Goal: Task Accomplishment & Management: Manage account settings

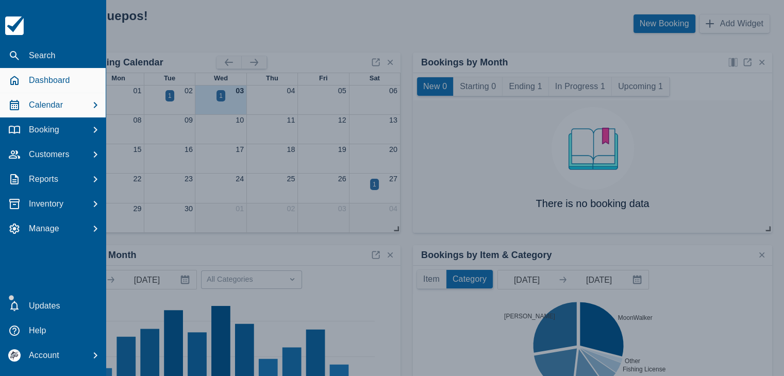
click at [58, 100] on p "Calendar" at bounding box center [46, 105] width 34 height 12
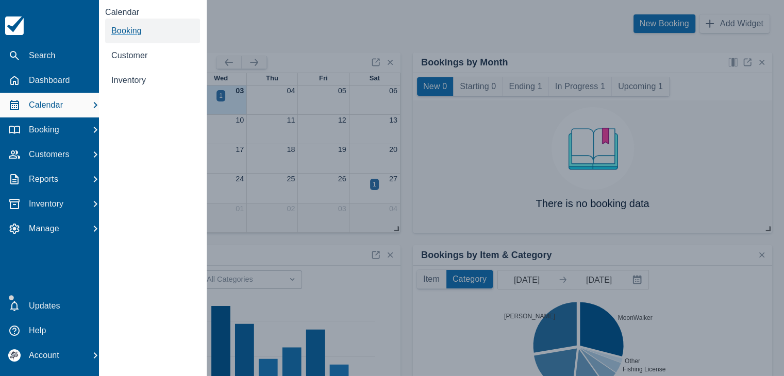
click at [127, 28] on span "Booking" at bounding box center [126, 30] width 30 height 9
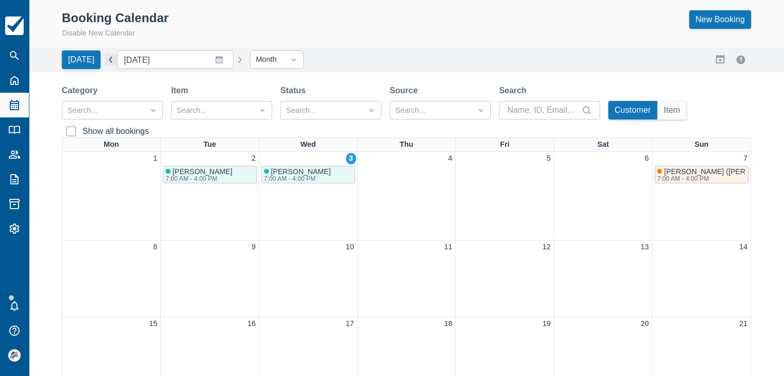
click at [105, 58] on button "button" at bounding box center [111, 60] width 12 height 12
type input "August 2025"
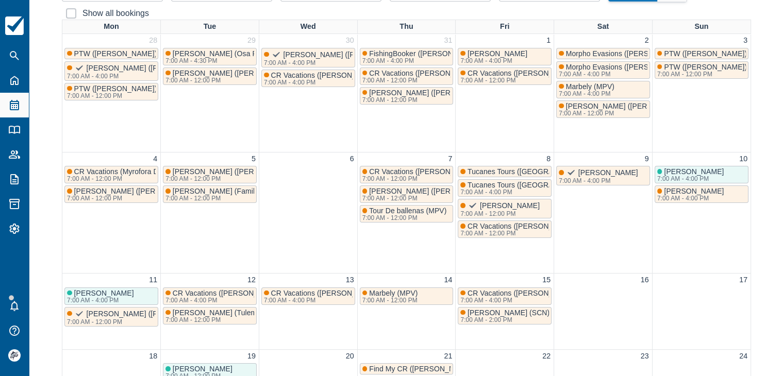
scroll to position [155, 0]
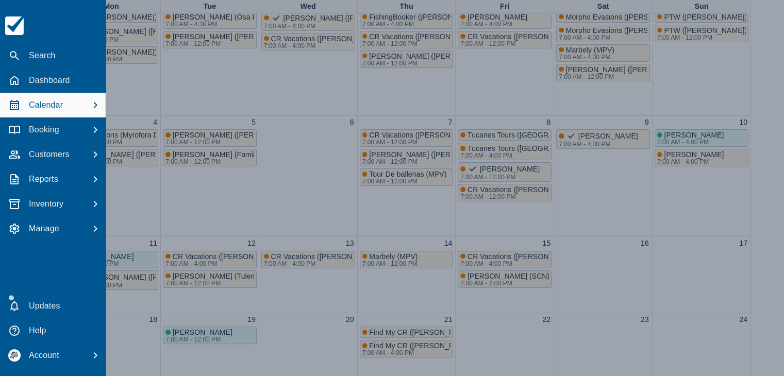
drag, startPoint x: 21, startPoint y: 55, endPoint x: 45, endPoint y: 58, distance: 24.9
click at [21, 55] on div "Search" at bounding box center [52, 55] width 97 height 19
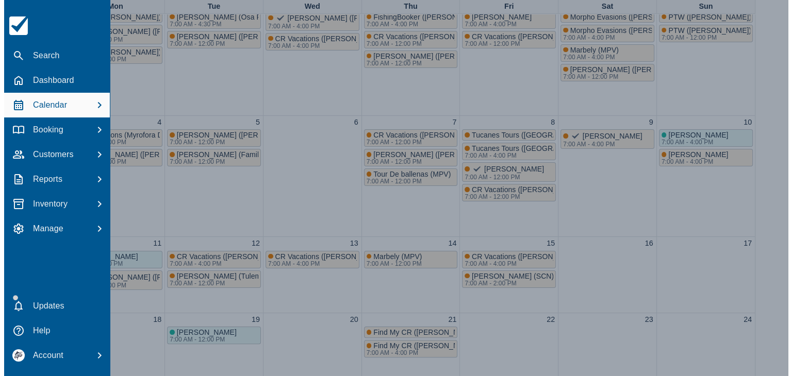
scroll to position [0, 0]
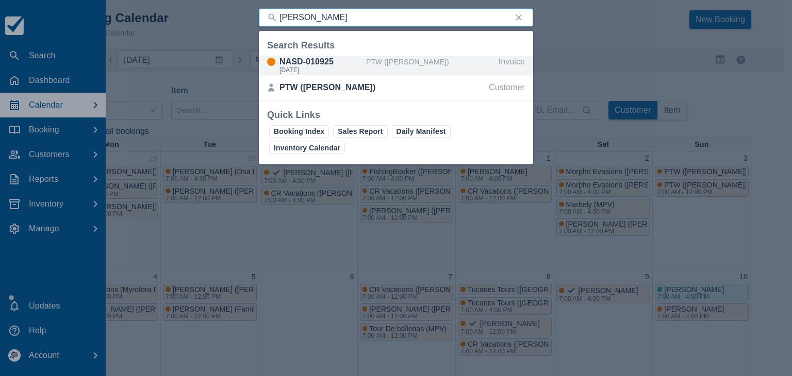
type input "Tabitha Zaun"
click at [327, 65] on div "NASD-010925" at bounding box center [320, 62] width 82 height 12
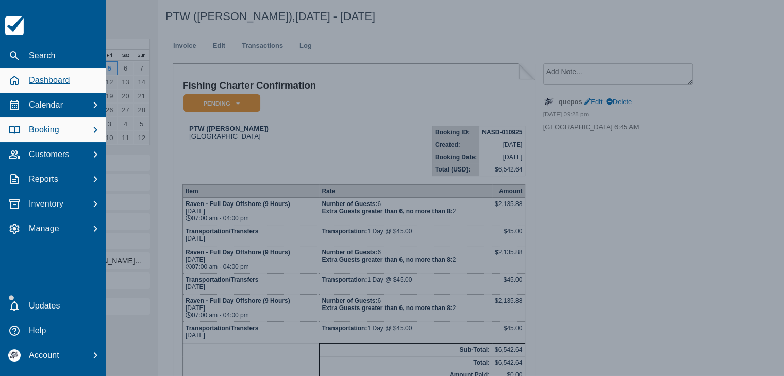
click at [45, 80] on p "Dashboard" at bounding box center [49, 80] width 41 height 12
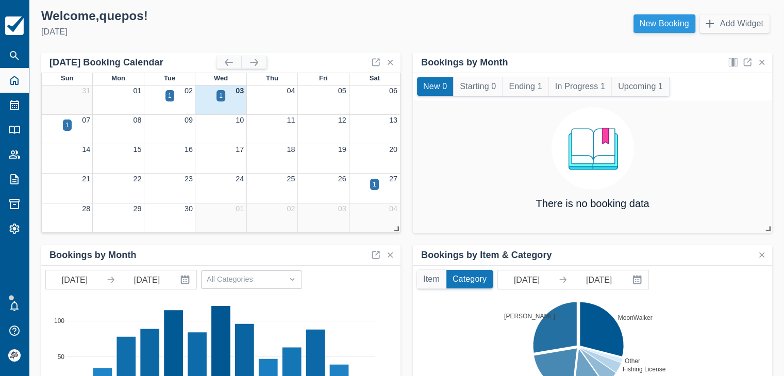
click at [654, 22] on link "New Booking" at bounding box center [665, 23] width 62 height 19
click at [645, 21] on link "New Booking" at bounding box center [665, 23] width 62 height 19
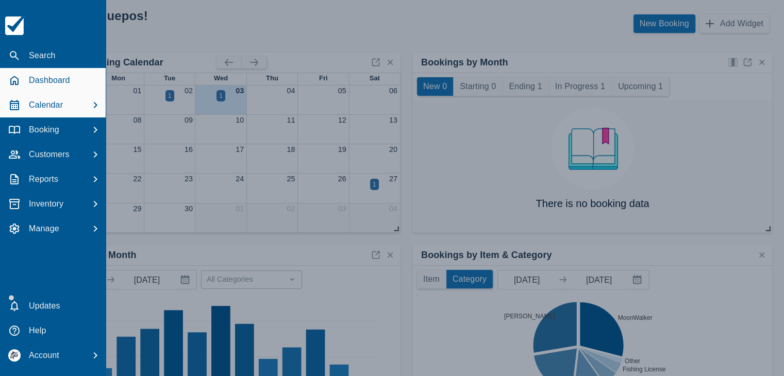
drag, startPoint x: 79, startPoint y: 105, endPoint x: 84, endPoint y: 104, distance: 5.2
click at [79, 105] on div "Calendar" at bounding box center [52, 105] width 97 height 19
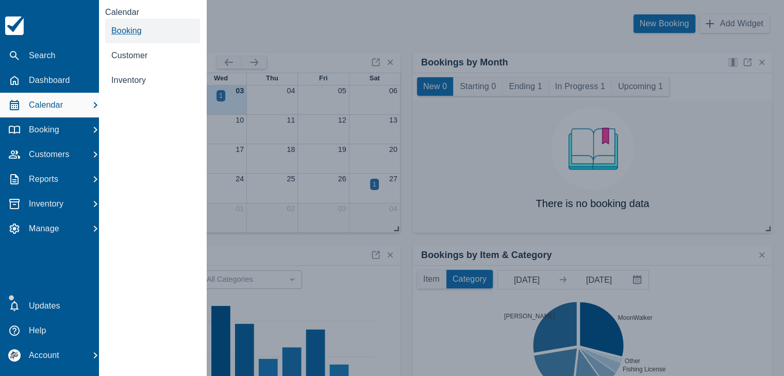
click at [130, 33] on span "Booking" at bounding box center [126, 30] width 30 height 9
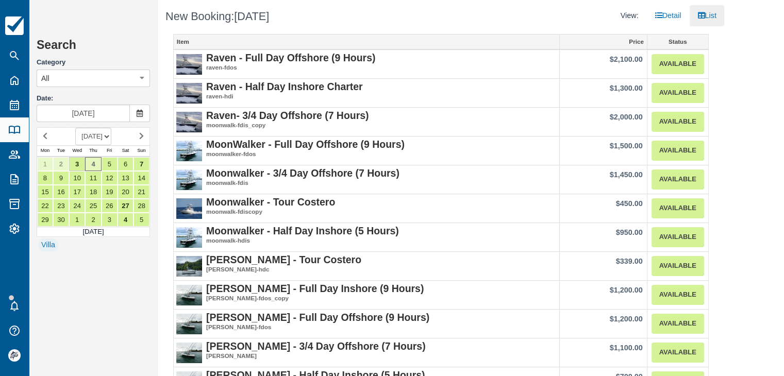
click at [101, 134] on select "SEPTEMBER 2025 OCTOBER 2025 NOVEMBER 2025 DECEMBER 2025 JANUARY 2026 FEBRUARY 2…" at bounding box center [93, 137] width 36 height 18
select select "20260301"
click at [75, 128] on select "SEPTEMBER 2025 OCTOBER 2025 NOVEMBER 2025 DECEMBER 2025 JANUARY 2026 FEBRUARY 2…" at bounding box center [93, 137] width 36 height 18
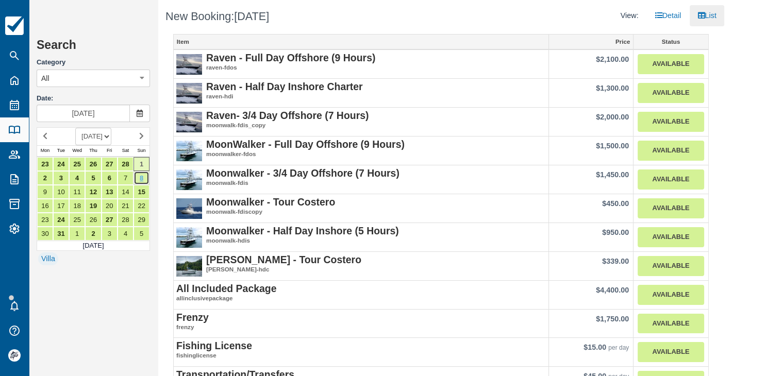
click at [138, 180] on link "8" at bounding box center [142, 178] width 16 height 14
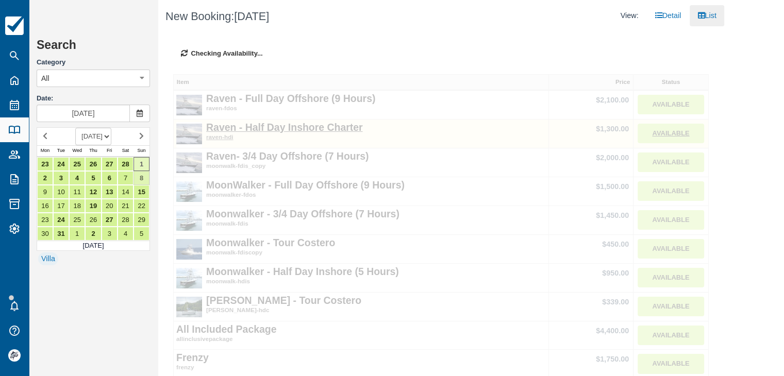
type input "[DATE]"
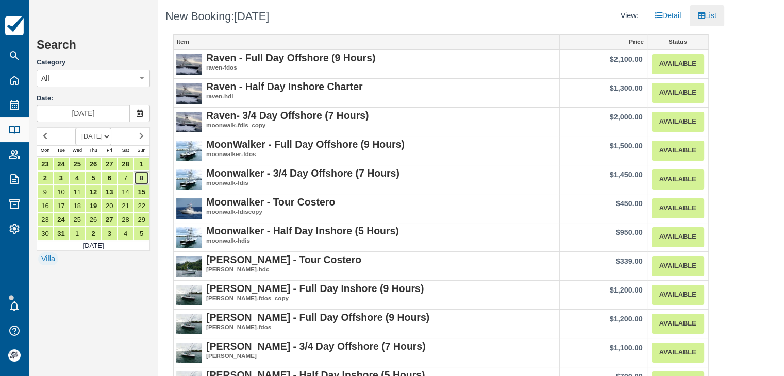
click at [142, 177] on link "8" at bounding box center [142, 178] width 16 height 14
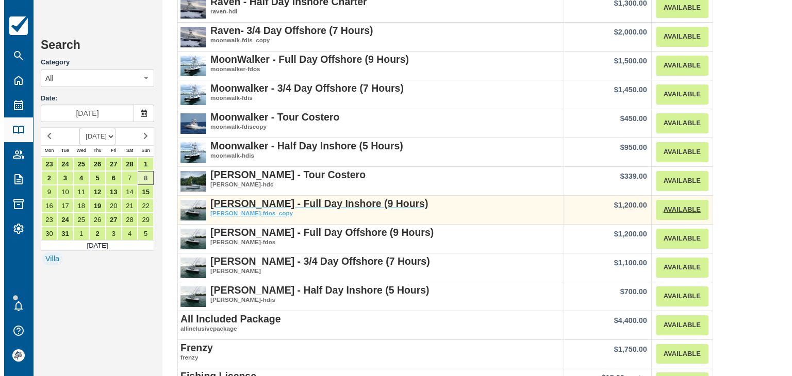
scroll to position [103, 0]
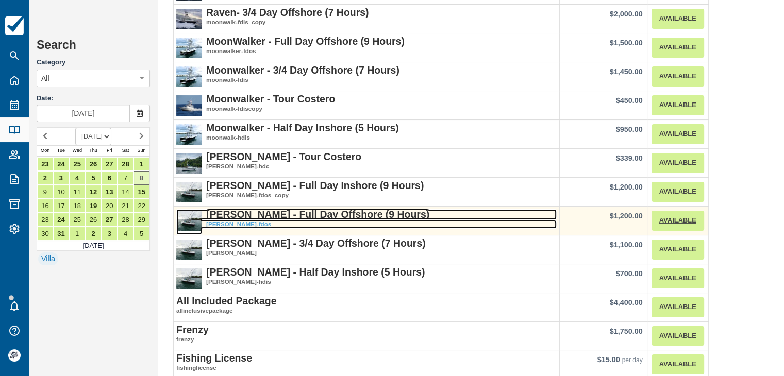
click at [279, 214] on strong "[PERSON_NAME] - Full Day Offshore (9 Hours)" at bounding box center [317, 214] width 223 height 11
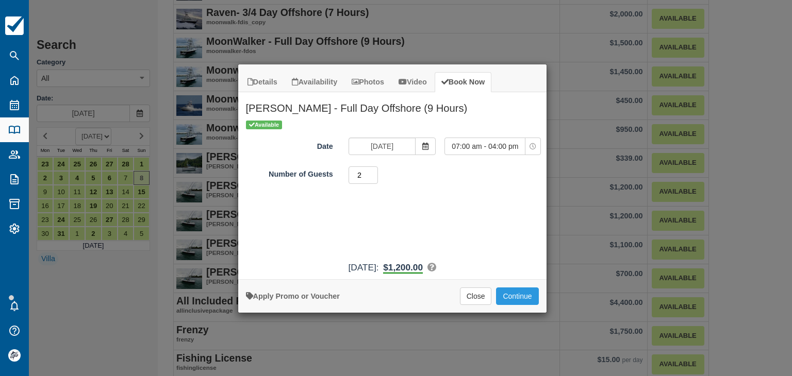
type input "2"
click at [373, 173] on input "2" at bounding box center [364, 176] width 30 height 18
click at [511, 297] on button "Continue" at bounding box center [517, 297] width 42 height 18
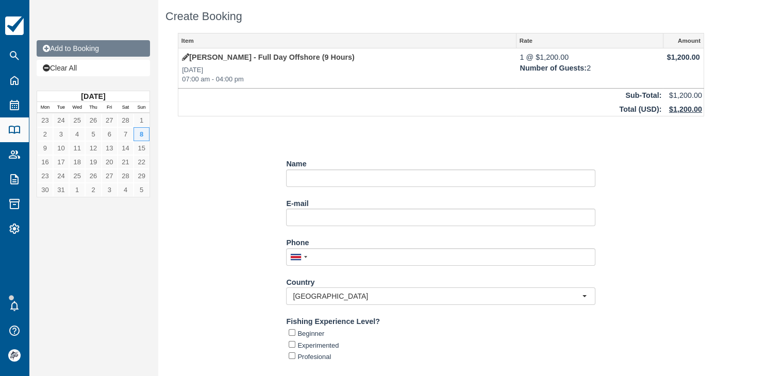
click at [76, 53] on link "Add to Booking" at bounding box center [93, 48] width 113 height 16
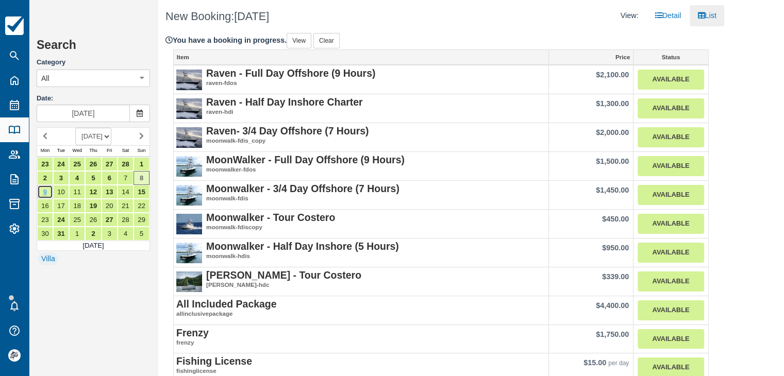
click at [46, 192] on link "9" at bounding box center [45, 192] width 16 height 14
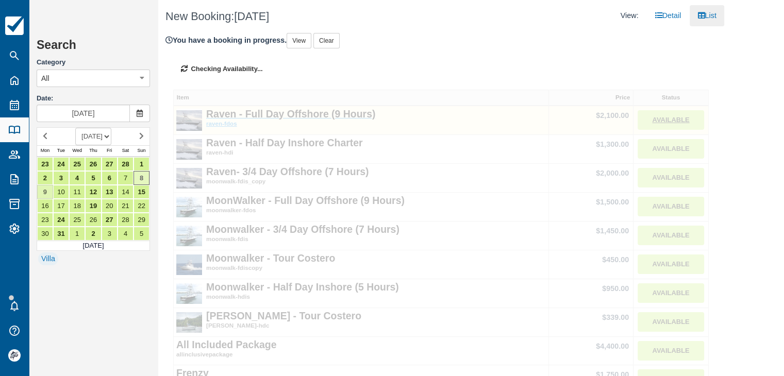
type input "Mar 09 2026"
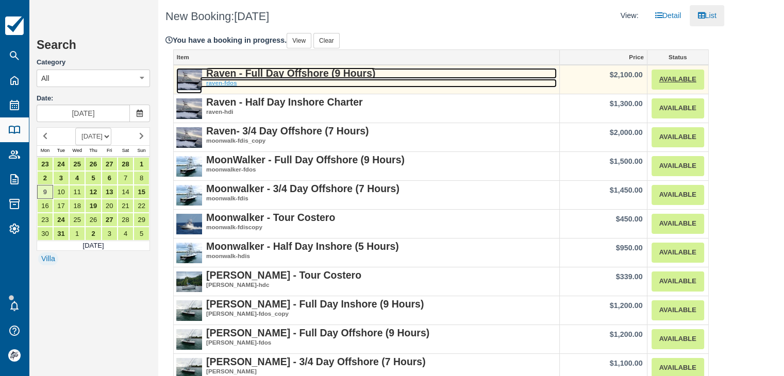
click at [303, 73] on strong "Raven - Full Day Offshore (9 Hours)" at bounding box center [290, 73] width 169 height 11
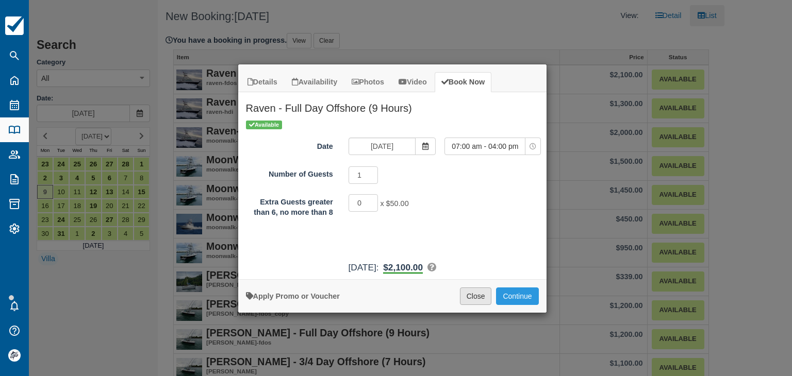
click at [483, 301] on button "Close" at bounding box center [476, 297] width 32 height 18
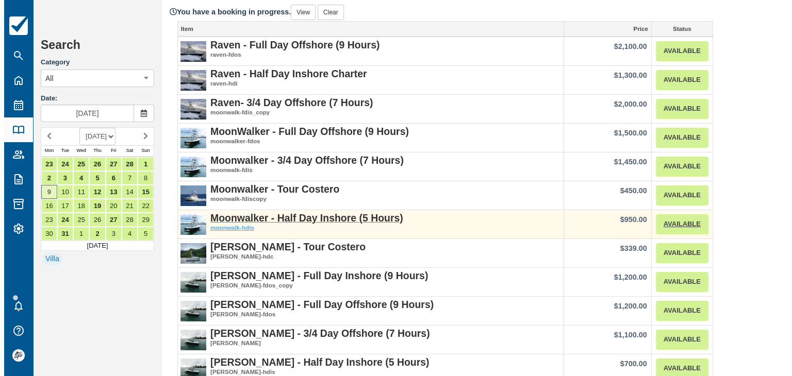
scroll to position [52, 0]
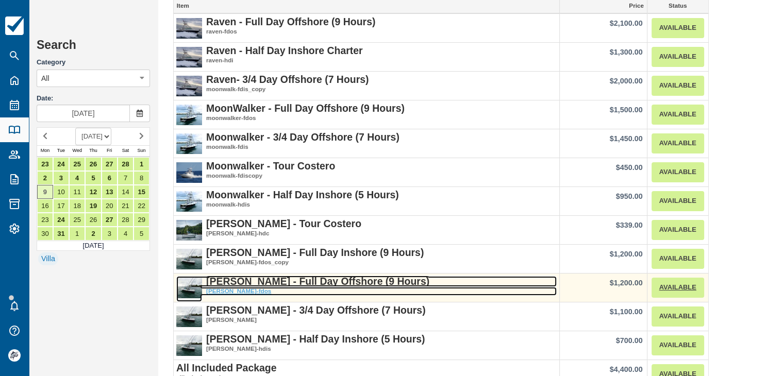
click at [305, 280] on strong "[PERSON_NAME] - Full Day Offshore (9 Hours)" at bounding box center [317, 281] width 223 height 11
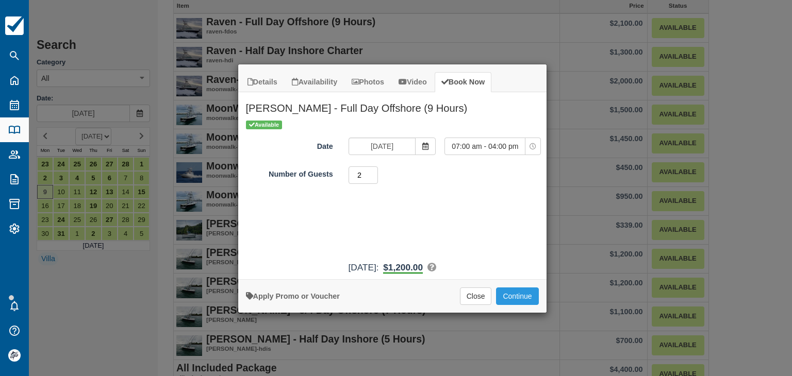
type input "2"
click at [374, 172] on input "2" at bounding box center [364, 176] width 30 height 18
click at [517, 299] on button "Continue" at bounding box center [517, 297] width 42 height 18
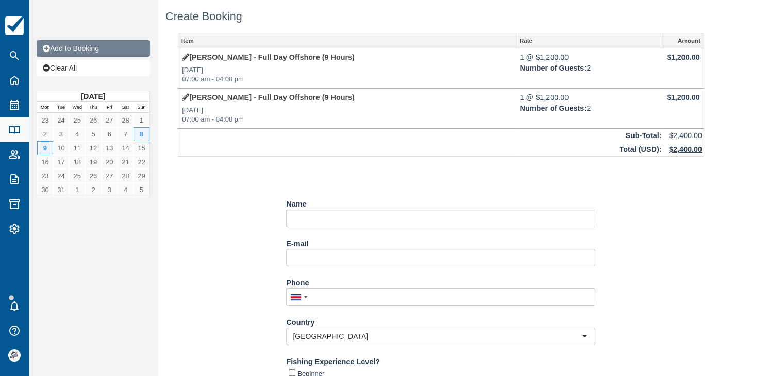
click at [85, 48] on link "Add to Booking" at bounding box center [93, 48] width 113 height 16
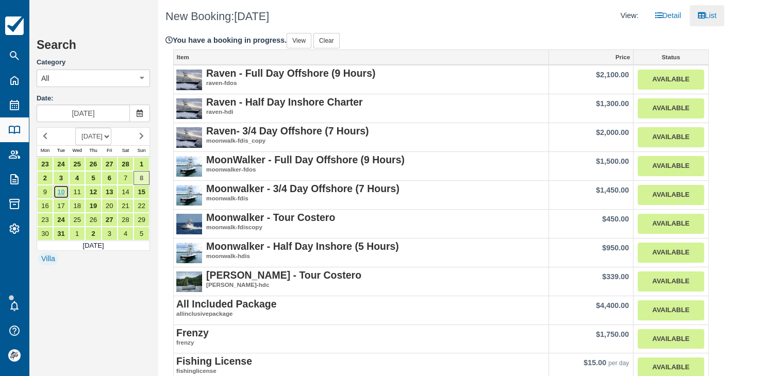
click at [61, 191] on link "10" at bounding box center [61, 192] width 16 height 14
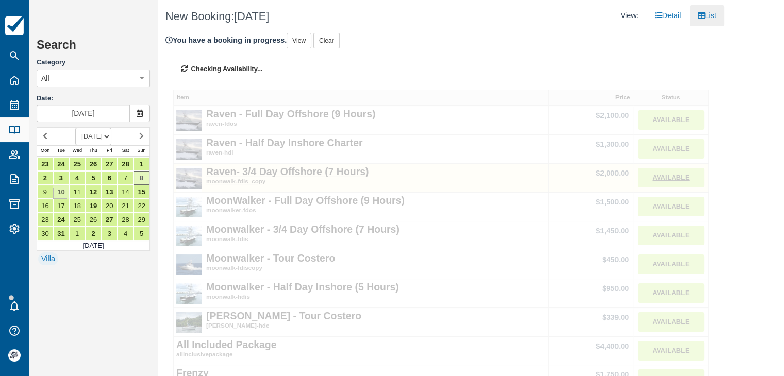
type input "Mar 10 2026"
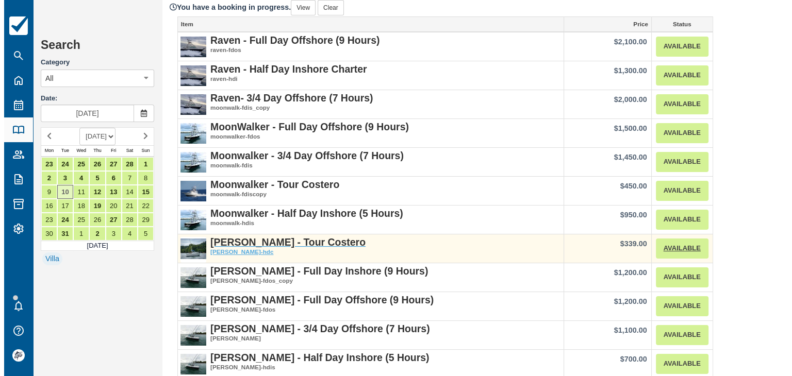
scroll to position [52, 0]
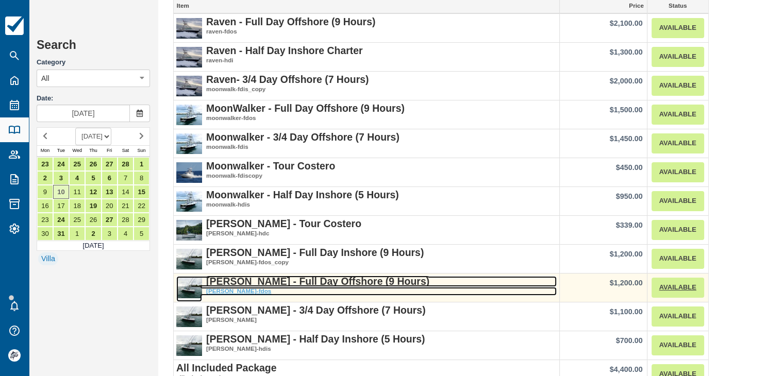
click at [305, 281] on strong "[PERSON_NAME] - Full Day Offshore (9 Hours)" at bounding box center [317, 281] width 223 height 11
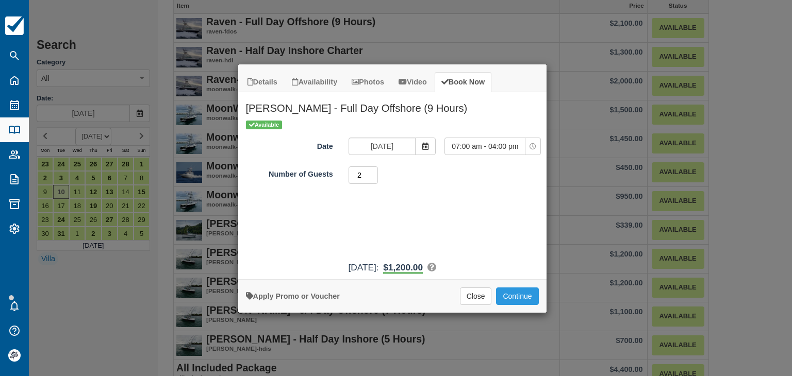
type input "2"
click at [375, 172] on input "2" at bounding box center [364, 176] width 30 height 18
click at [511, 297] on button "Continue" at bounding box center [517, 297] width 42 height 18
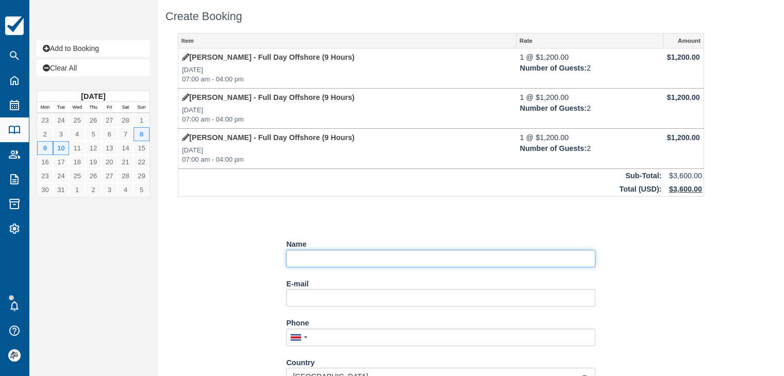
click at [323, 258] on input "Name" at bounding box center [440, 259] width 309 height 18
paste input "[PERSON_NAME]"
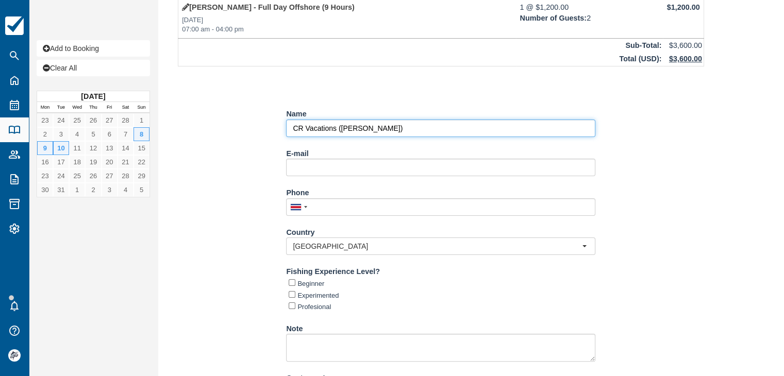
scroll to position [188, 0]
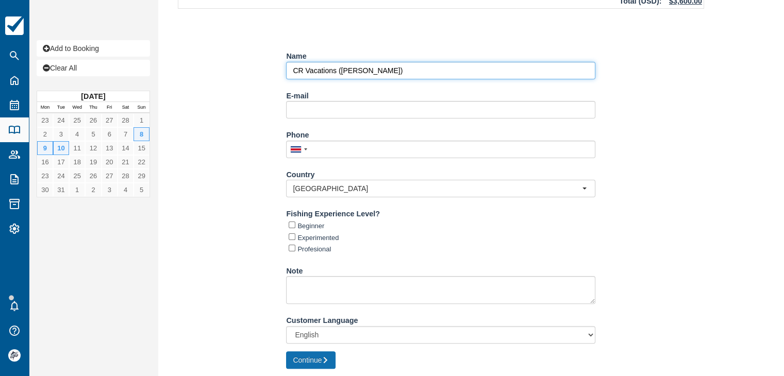
type input "CR Vacations ([PERSON_NAME])"
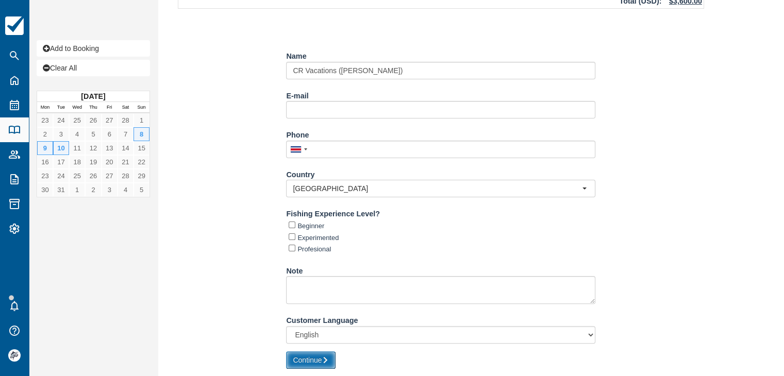
click at [305, 358] on button "Continue" at bounding box center [310, 361] width 49 height 18
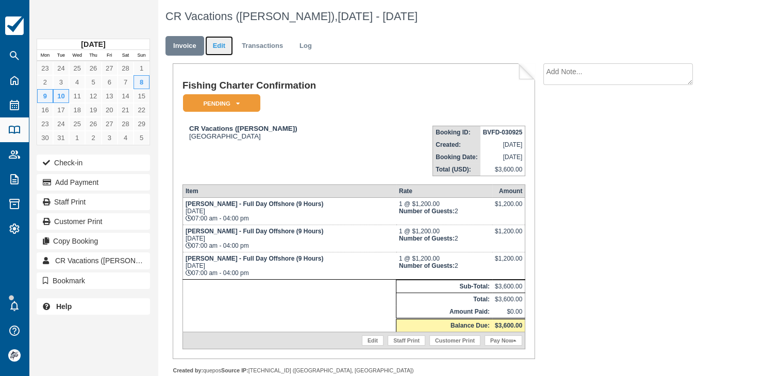
click at [221, 49] on link "Edit" at bounding box center [219, 46] width 28 height 20
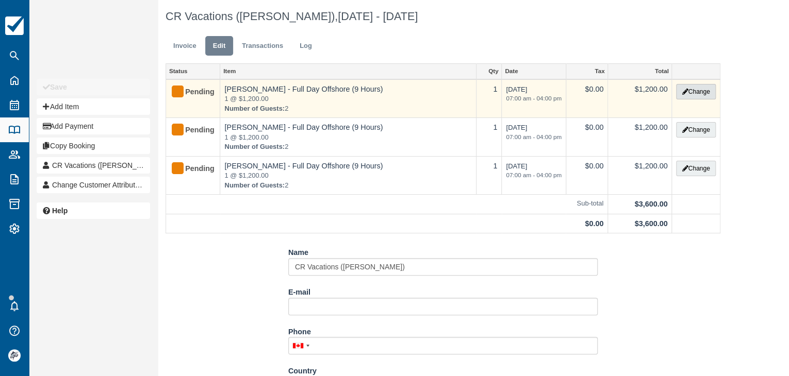
click at [692, 90] on button "Change" at bounding box center [695, 91] width 39 height 15
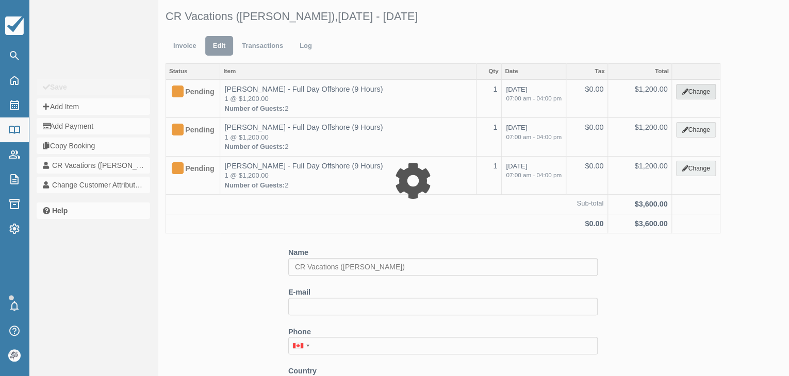
type input "1200.00"
select select "15"
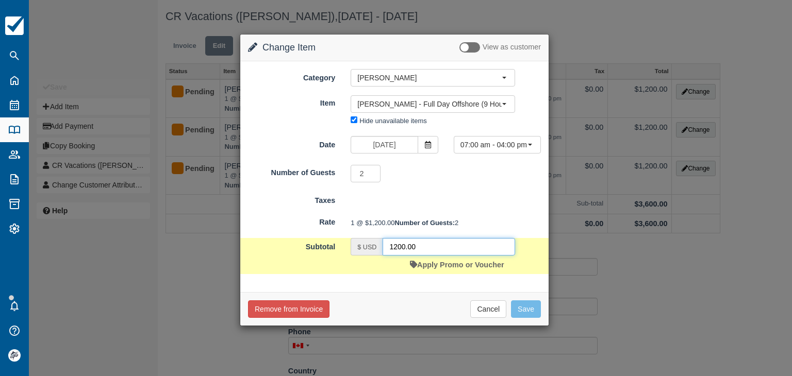
click at [436, 256] on input "1200.00" at bounding box center [449, 247] width 132 height 18
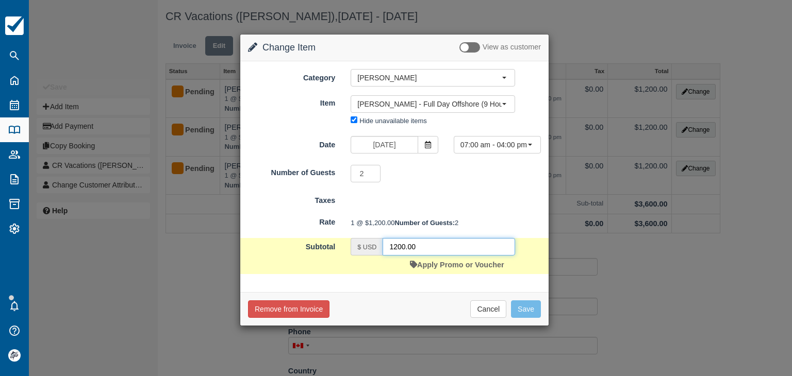
click at [436, 256] on input "1200.00" at bounding box center [449, 247] width 132 height 18
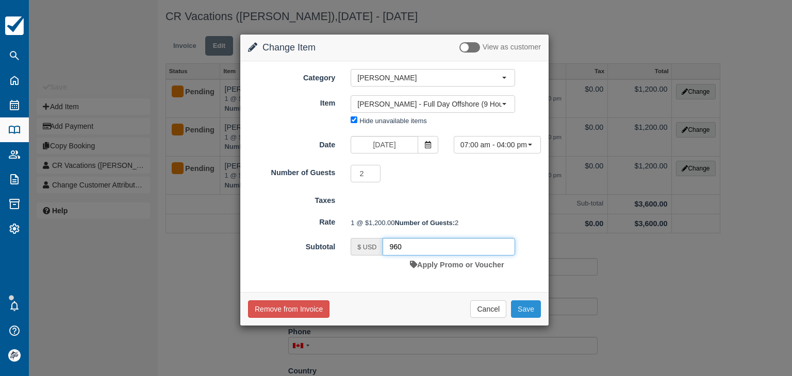
type input "960"
click at [517, 318] on button "Save" at bounding box center [526, 310] width 30 height 18
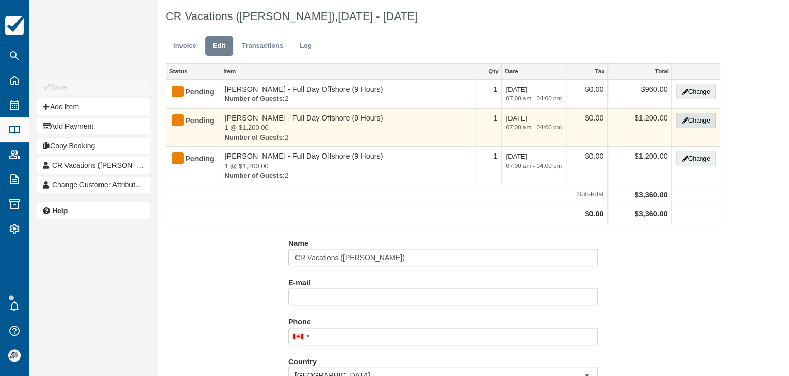
click at [692, 116] on button "Change" at bounding box center [695, 120] width 39 height 15
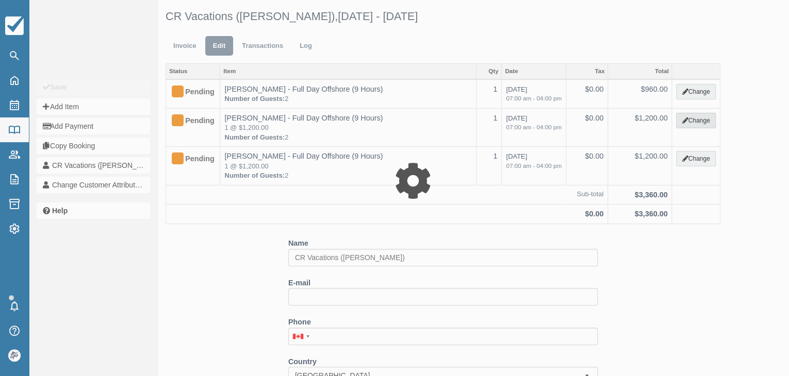
type input "1200.00"
select select "15"
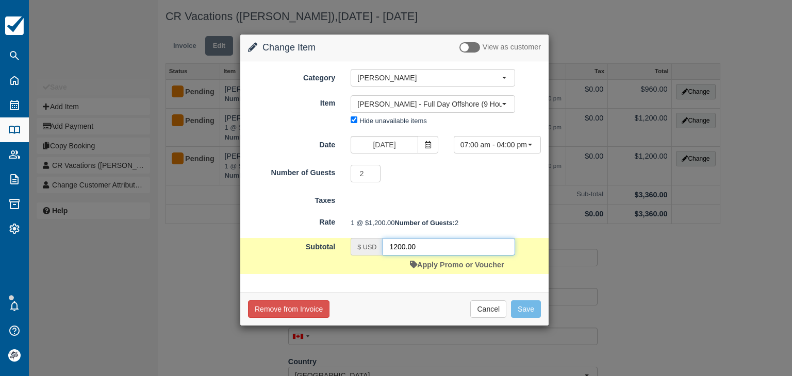
click at [419, 256] on input "1200.00" at bounding box center [449, 247] width 132 height 18
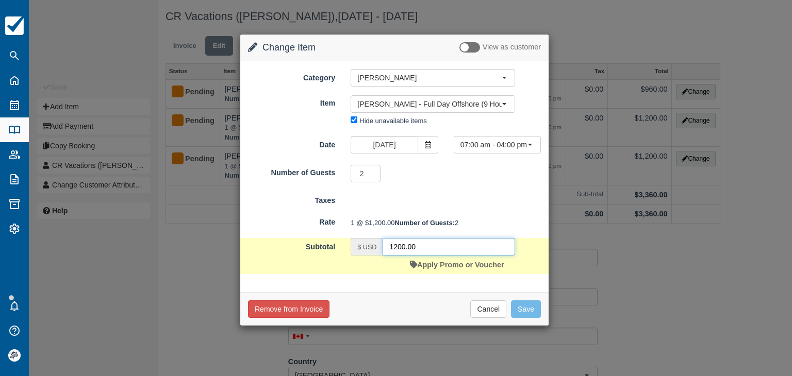
click at [420, 256] on input "1200.00" at bounding box center [449, 247] width 132 height 18
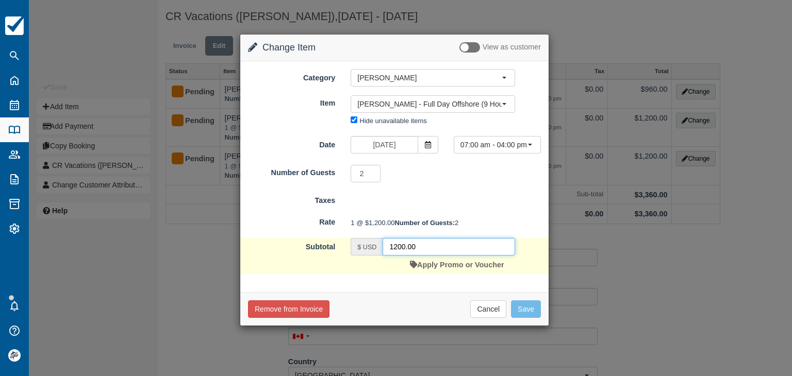
paste input "96"
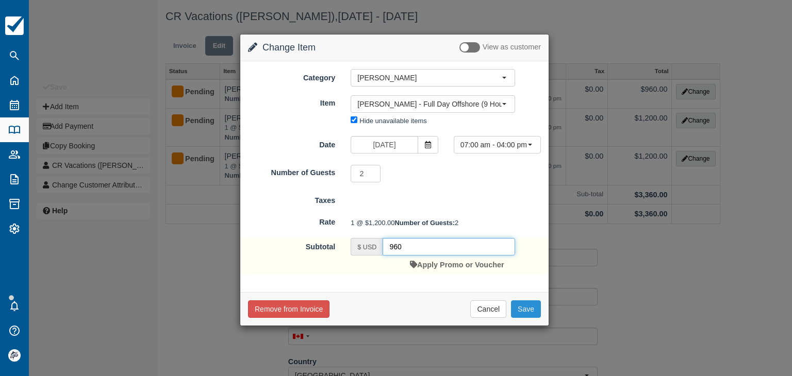
type input "960"
click at [534, 318] on button "Save" at bounding box center [526, 310] width 30 height 18
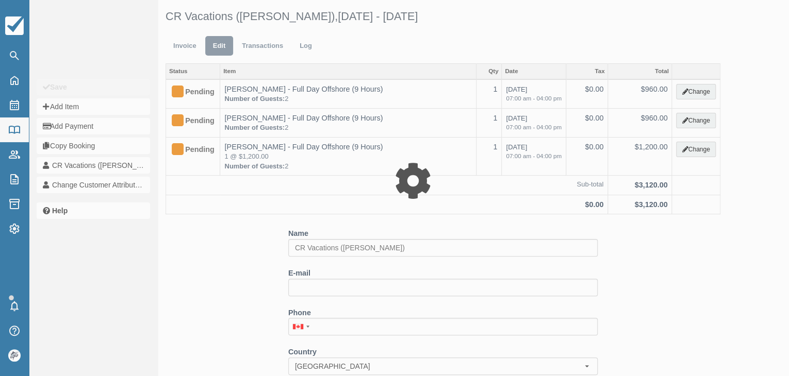
select select "15"
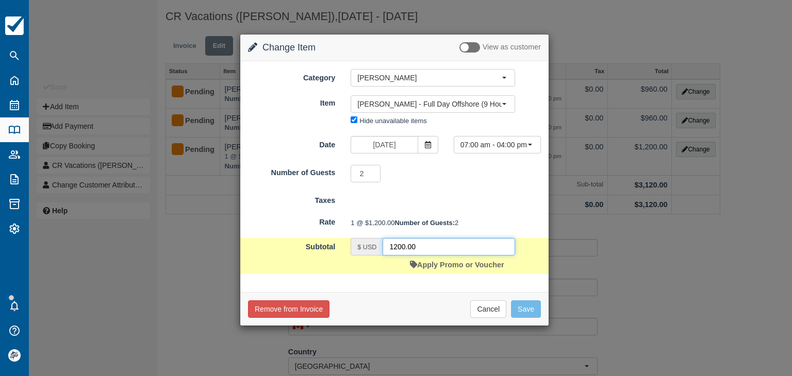
click at [421, 256] on input "1200.00" at bounding box center [449, 247] width 132 height 18
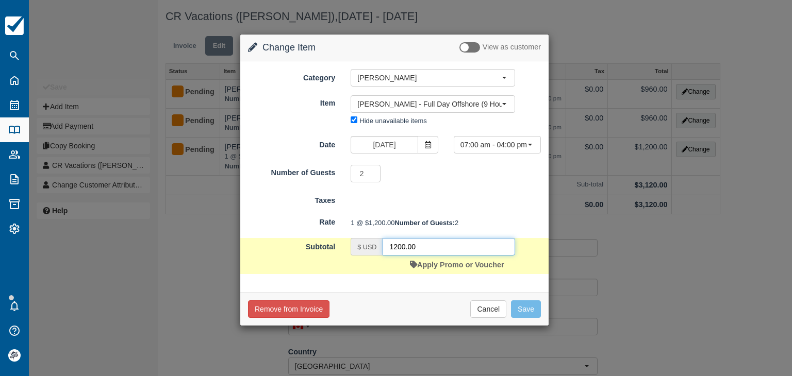
click at [421, 256] on input "1200.00" at bounding box center [449, 247] width 132 height 18
paste input "96"
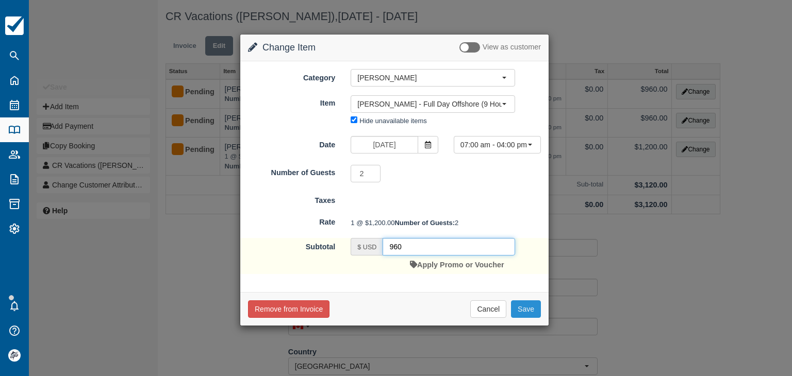
type input "960"
click at [529, 318] on button "Save" at bounding box center [526, 310] width 30 height 18
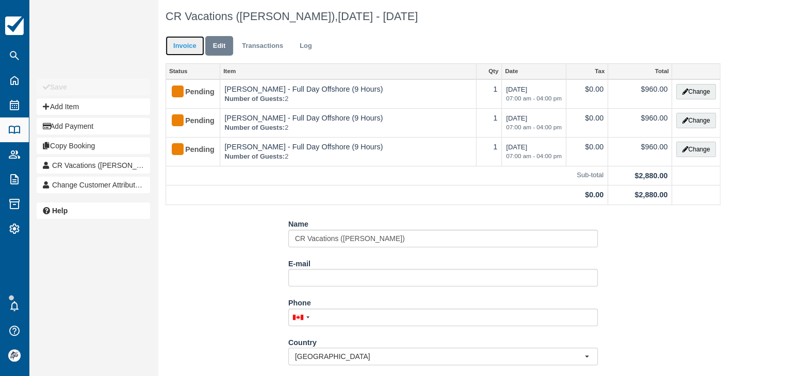
click at [187, 47] on link "Invoice" at bounding box center [184, 46] width 39 height 20
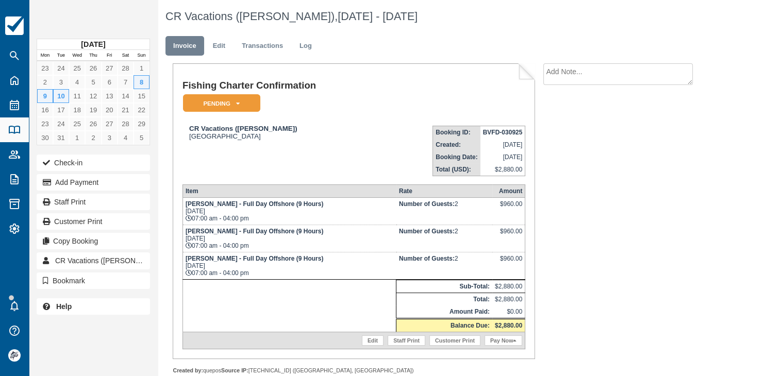
click at [488, 131] on strong "BVFD-030925" at bounding box center [503, 132] width 40 height 7
copy tbody "BVFD-030925"
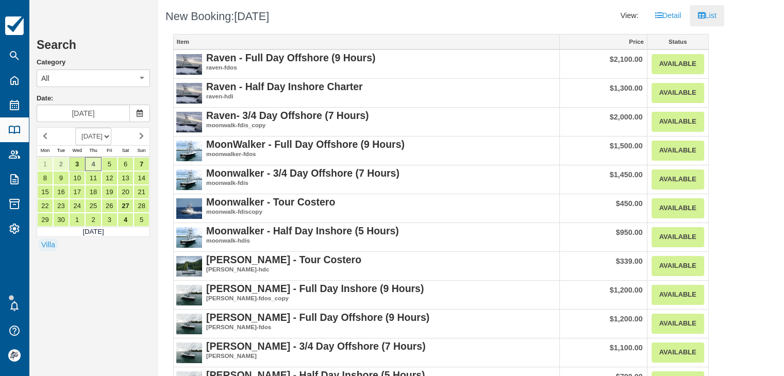
click at [110, 132] on select "SEPTEMBER 2025 OCTOBER 2025 NOVEMBER 2025 DECEMBER 2025 JANUARY 2026 FEBRUARY 2…" at bounding box center [93, 137] width 36 height 18
select select "20251101"
click at [75, 128] on select "SEPTEMBER 2025 OCTOBER 2025 NOVEMBER 2025 DECEMBER 2025 JANUARY 2026 FEBRUARY 2…" at bounding box center [93, 137] width 36 height 18
click at [59, 178] on link "4" at bounding box center [61, 178] width 16 height 14
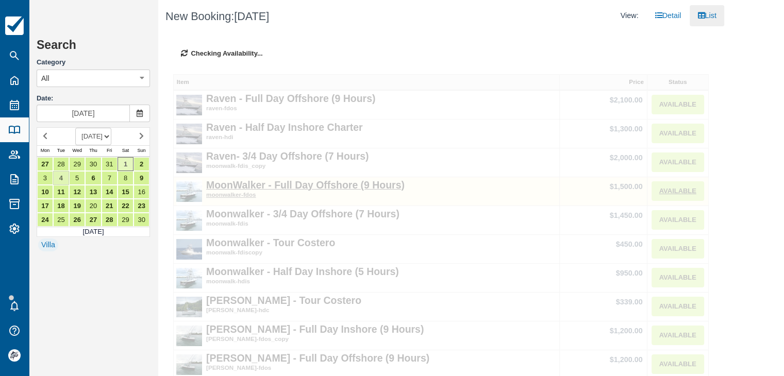
type input "Nov 04 2025"
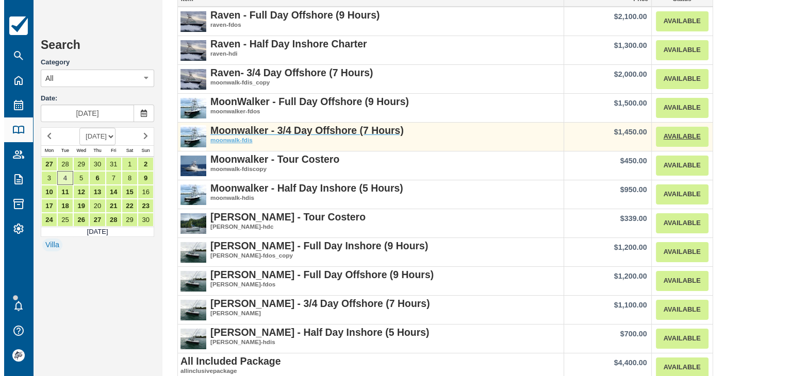
scroll to position [103, 0]
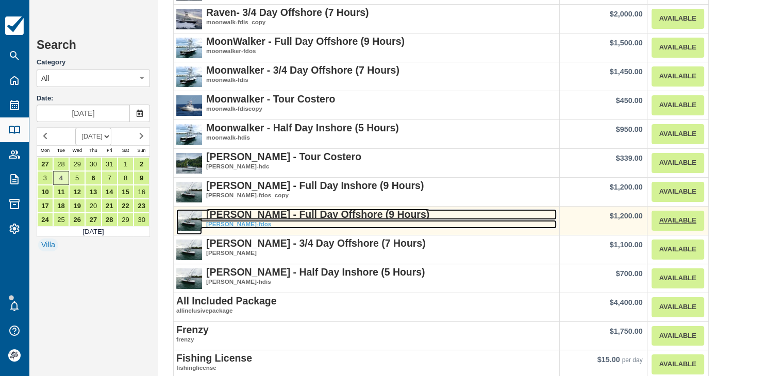
click at [318, 217] on strong "[PERSON_NAME] - Full Day Offshore (9 Hours)" at bounding box center [317, 214] width 223 height 11
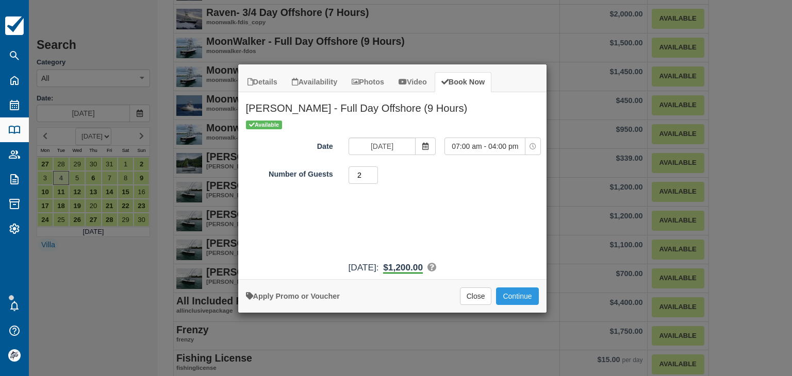
type input "2"
click at [373, 171] on input "2" at bounding box center [364, 176] width 30 height 18
click at [509, 296] on button "Continue" at bounding box center [517, 297] width 42 height 18
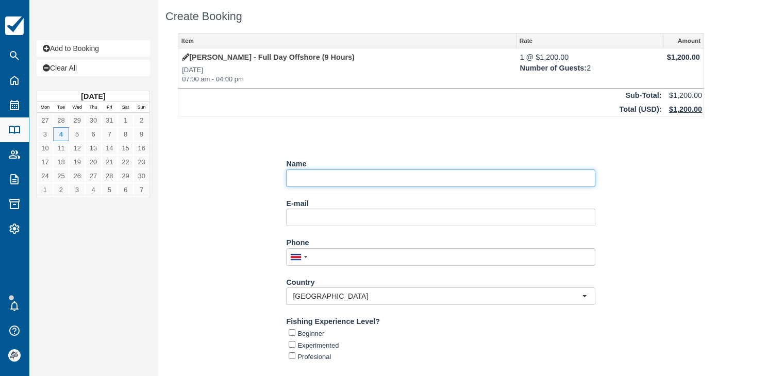
click at [311, 177] on input "Name" at bounding box center [440, 179] width 309 height 18
paste input "Gary Swirczynski"
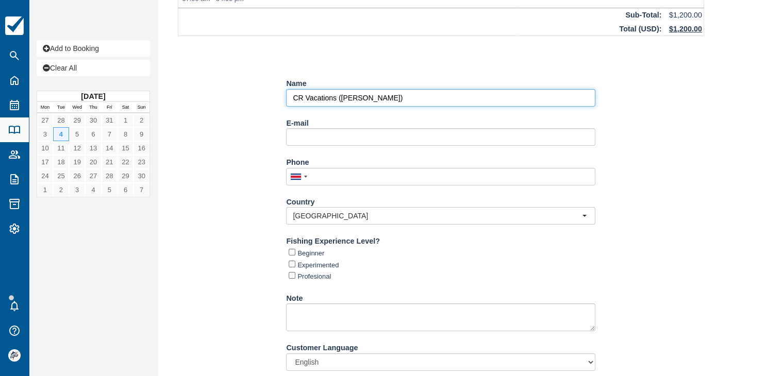
scroll to position [108, 0]
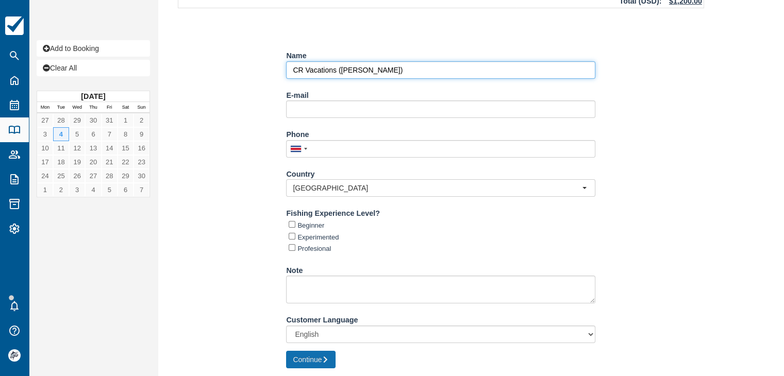
type input "CR Vacations ([PERSON_NAME])"
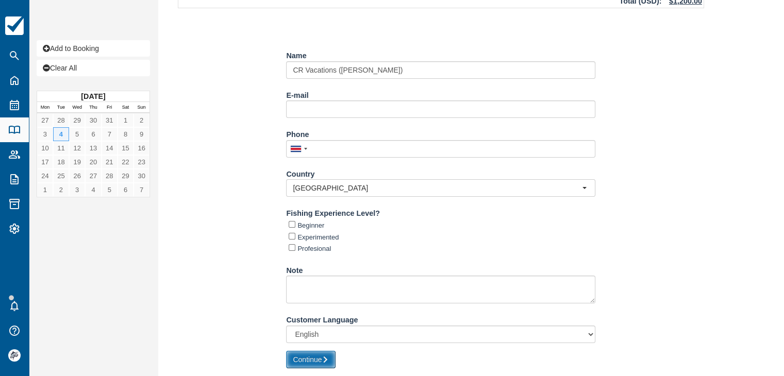
click at [322, 359] on button "Continue" at bounding box center [310, 360] width 49 height 18
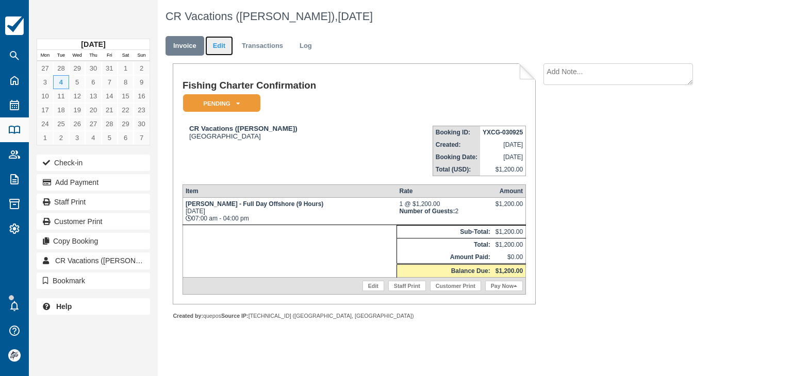
click at [214, 48] on link "Edit" at bounding box center [219, 46] width 28 height 20
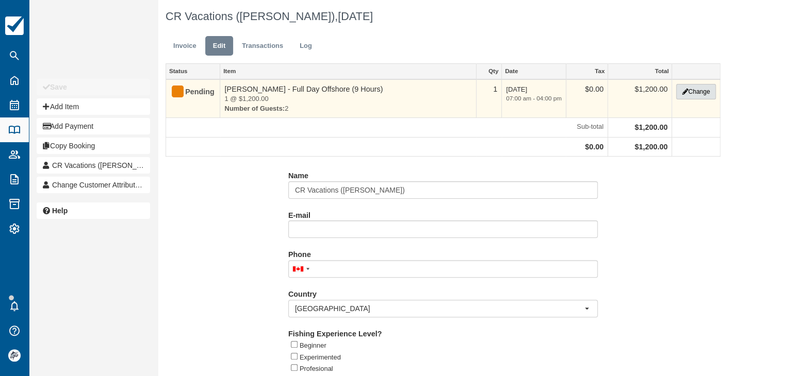
click at [694, 85] on button "Change" at bounding box center [695, 91] width 39 height 15
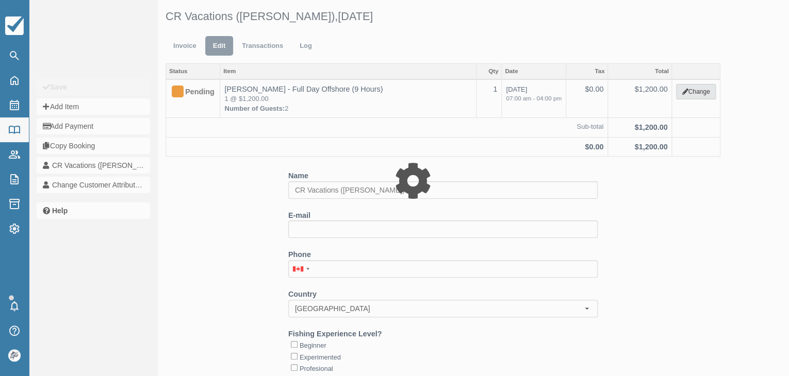
type input "1200.00"
select select "15"
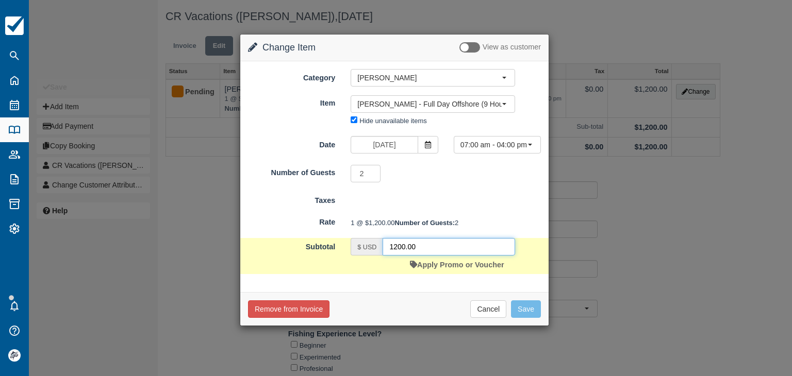
click at [420, 256] on input "1200.00" at bounding box center [449, 247] width 132 height 18
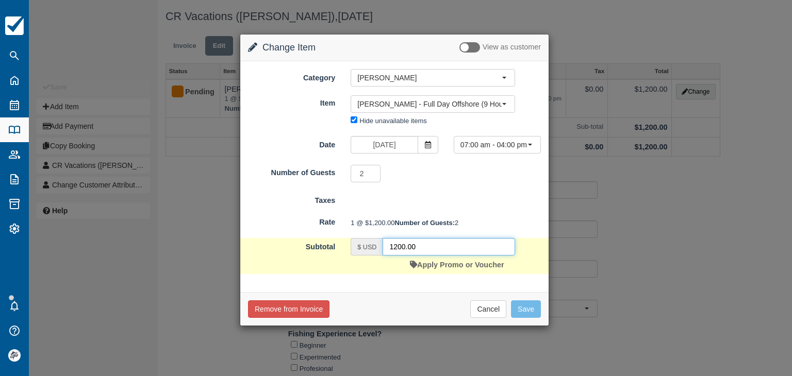
click at [420, 256] on input "1200.00" at bounding box center [449, 247] width 132 height 18
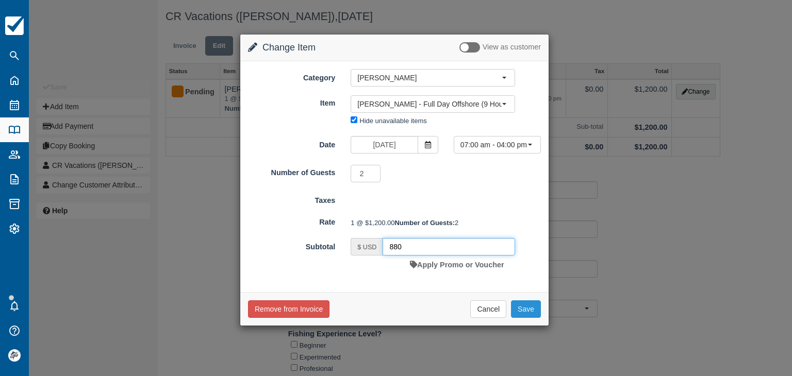
type input "880"
click at [520, 318] on button "Save" at bounding box center [526, 310] width 30 height 18
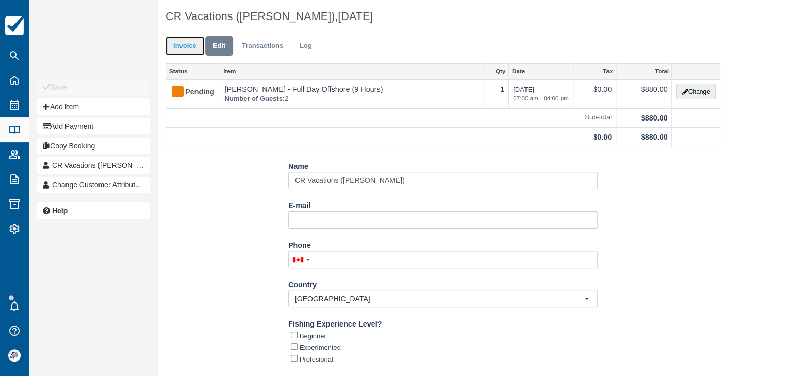
click at [186, 50] on link "Invoice" at bounding box center [184, 46] width 39 height 20
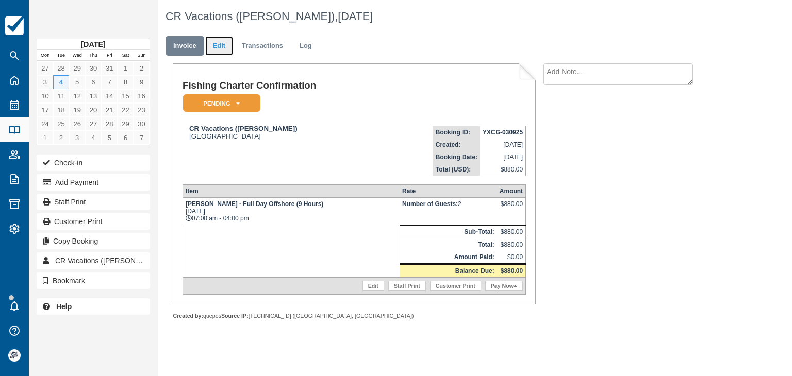
click at [226, 42] on link "Edit" at bounding box center [219, 46] width 28 height 20
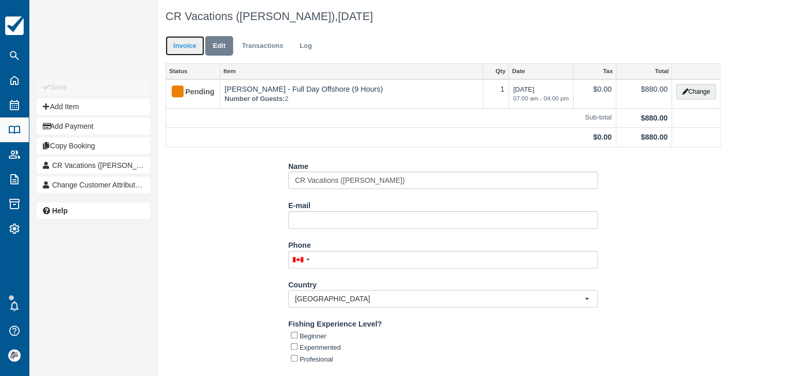
click at [184, 50] on link "Invoice" at bounding box center [184, 46] width 39 height 20
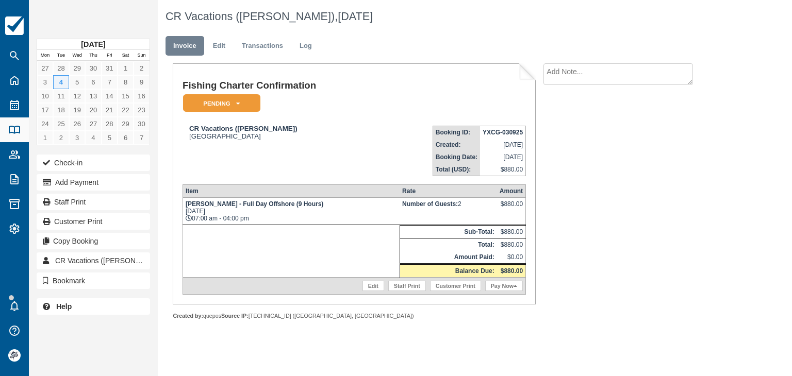
click at [489, 131] on strong "YXCG-030925" at bounding box center [503, 132] width 40 height 7
copy tbody "YXCG-030925"
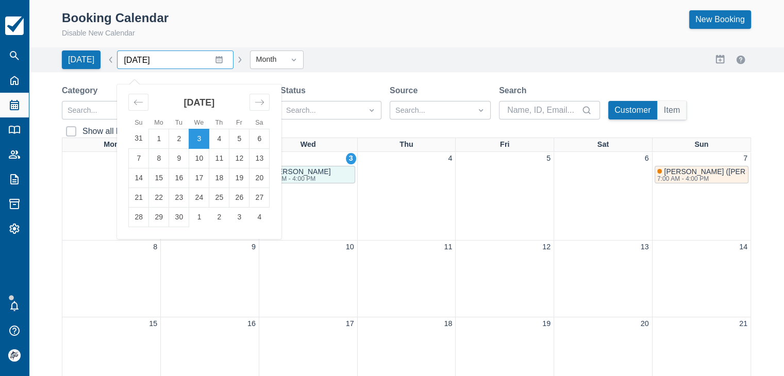
click at [212, 58] on input "[DATE]" at bounding box center [175, 60] width 117 height 19
click at [255, 105] on icon "Move forward to switch to the next month." at bounding box center [260, 102] width 10 height 10
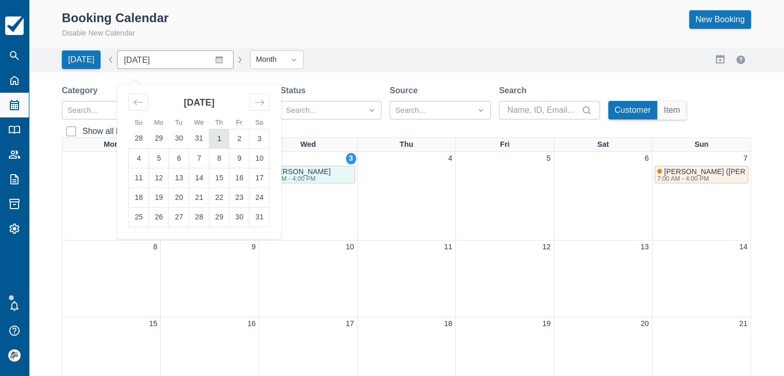
click at [213, 142] on td "1" at bounding box center [219, 139] width 20 height 20
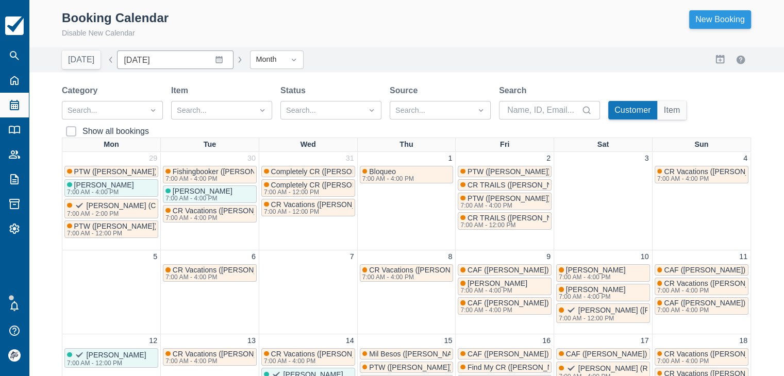
click at [707, 19] on link "New Booking" at bounding box center [720, 19] width 62 height 19
click at [80, 62] on button "Today" at bounding box center [81, 60] width 39 height 19
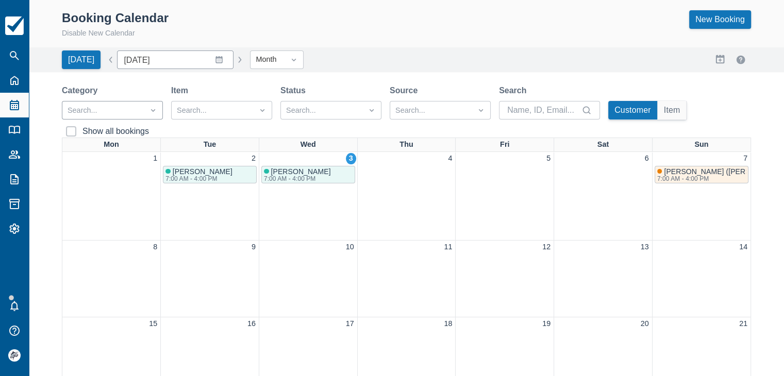
click at [131, 114] on div at bounding box center [103, 110] width 71 height 13
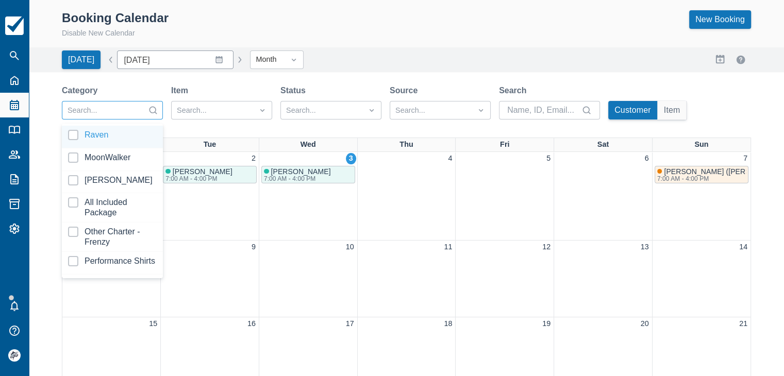
click at [98, 141] on div at bounding box center [112, 137] width 89 height 14
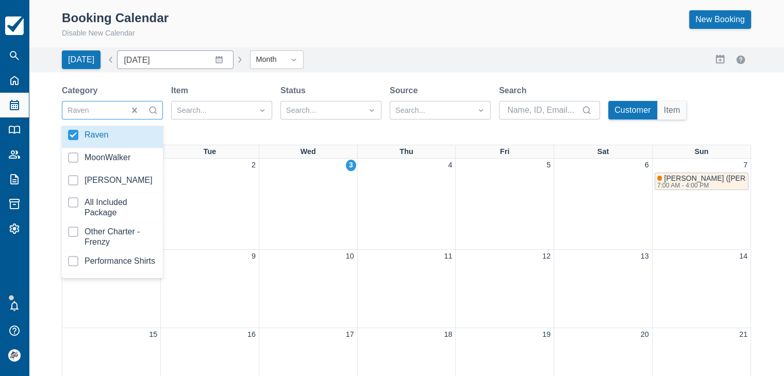
click at [382, 52] on div "Today Date September 2025 Navigate forward to interact with the calendar and se…" at bounding box center [406, 60] width 689 height 19
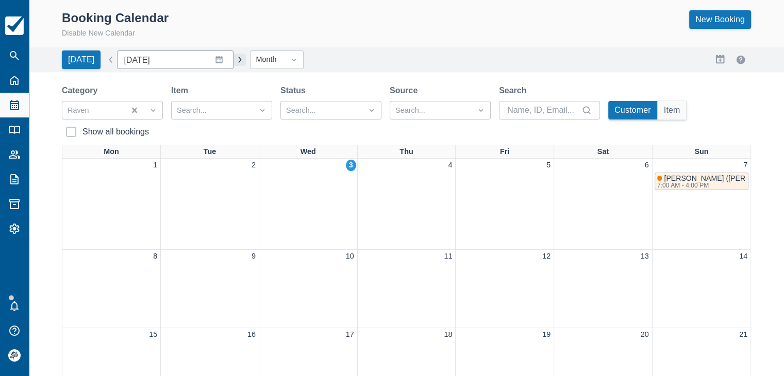
click at [232, 54] on div "Today Date September 2025 Navigate forward to interact with the calendar and se…" at bounding box center [154, 60] width 184 height 19
click at [234, 61] on button "button" at bounding box center [240, 60] width 12 height 12
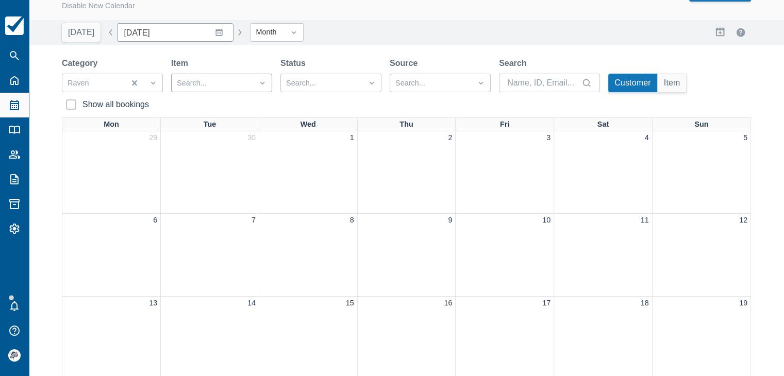
scroll to position [21, 0]
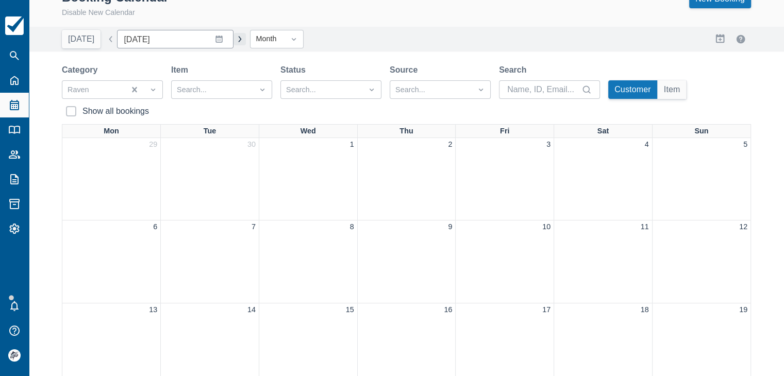
click at [234, 40] on button "button" at bounding box center [240, 39] width 12 height 12
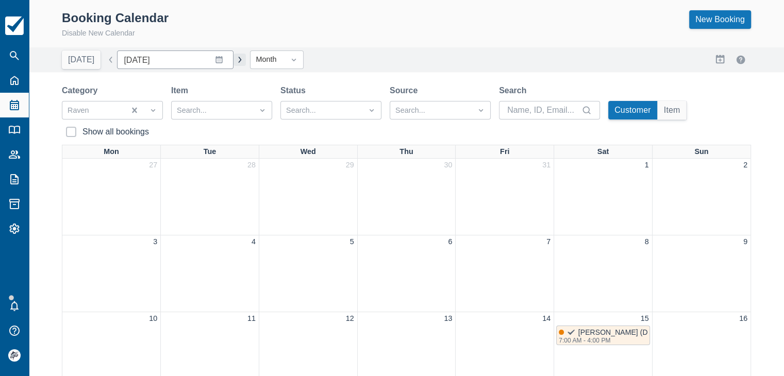
click at [234, 60] on button "button" at bounding box center [240, 60] width 12 height 12
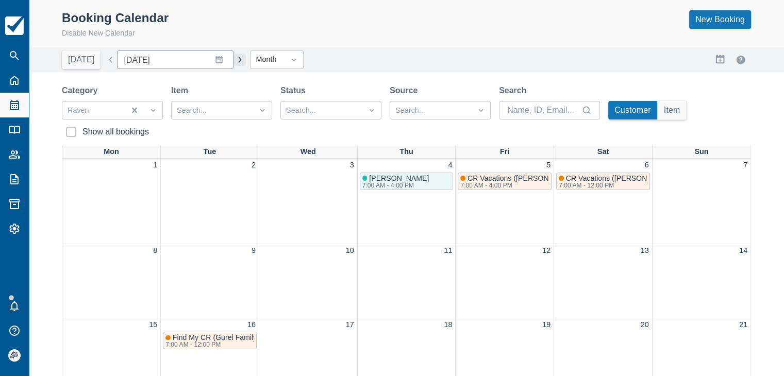
click at [235, 61] on button "button" at bounding box center [240, 60] width 12 height 12
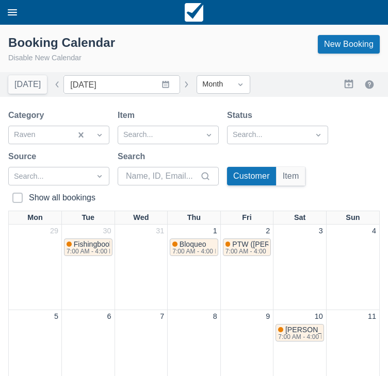
click at [183, 89] on button "button" at bounding box center [186, 84] width 12 height 12
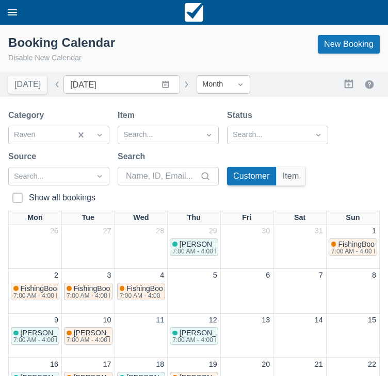
drag, startPoint x: 176, startPoint y: 85, endPoint x: 160, endPoint y: 93, distance: 17.8
click at [180, 85] on button "button" at bounding box center [186, 84] width 12 height 12
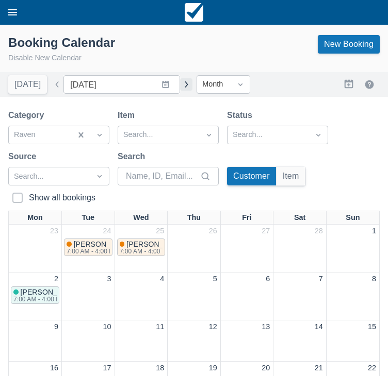
click at [180, 87] on button "button" at bounding box center [186, 84] width 12 height 12
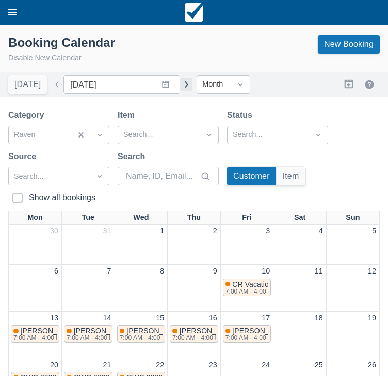
click at [182, 85] on button "button" at bounding box center [186, 84] width 12 height 12
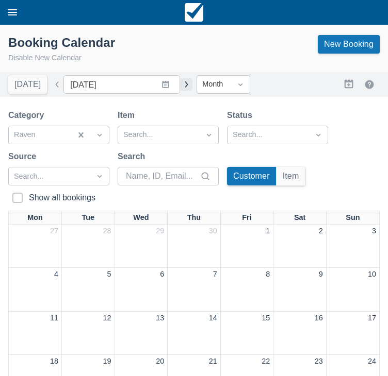
click at [180, 87] on button "button" at bounding box center [186, 84] width 12 height 12
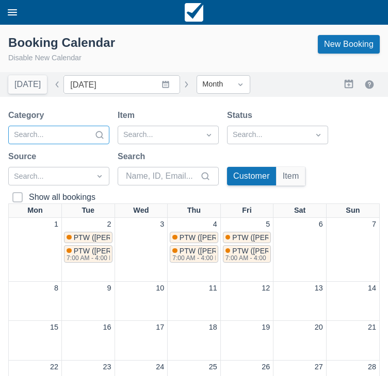
click at [60, 138] on div at bounding box center [49, 134] width 71 height 13
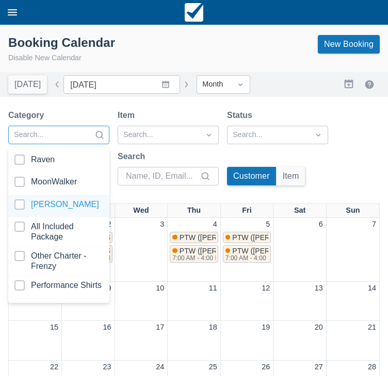
click at [46, 206] on div at bounding box center [58, 207] width 89 height 14
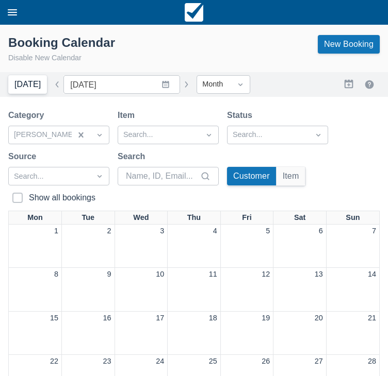
click at [25, 85] on button "Today" at bounding box center [27, 84] width 39 height 19
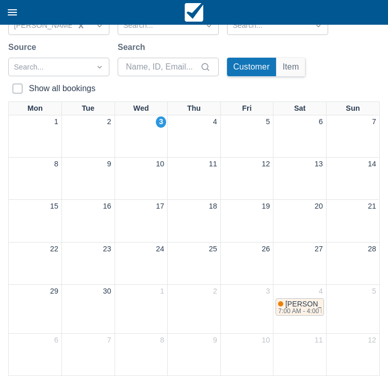
scroll to position [6, 0]
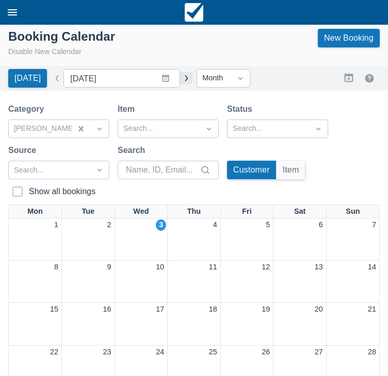
click at [180, 80] on button "button" at bounding box center [186, 78] width 12 height 12
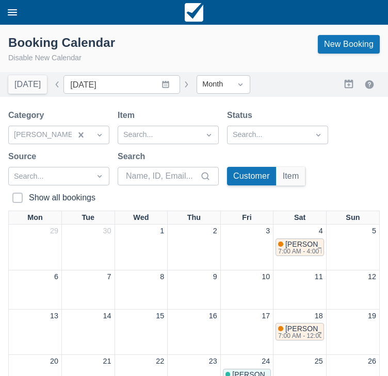
click at [183, 83] on button "button" at bounding box center [186, 84] width 12 height 12
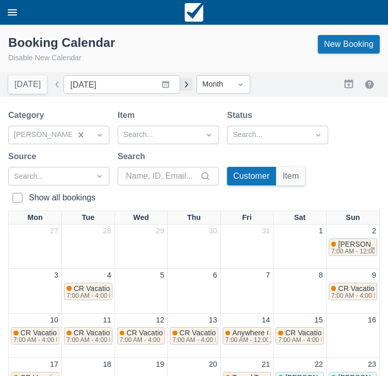
click at [180, 86] on button "button" at bounding box center [186, 84] width 12 height 12
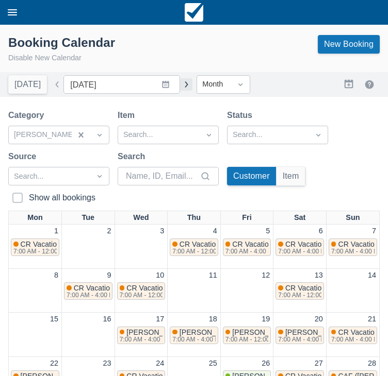
click at [181, 85] on button "button" at bounding box center [186, 84] width 12 height 12
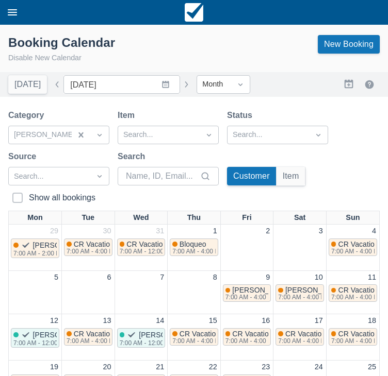
drag, startPoint x: 177, startPoint y: 87, endPoint x: 159, endPoint y: 87, distance: 18.6
click at [180, 87] on button "button" at bounding box center [186, 84] width 12 height 12
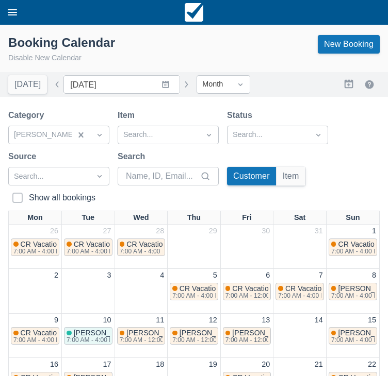
click at [180, 87] on button "button" at bounding box center [186, 84] width 12 height 12
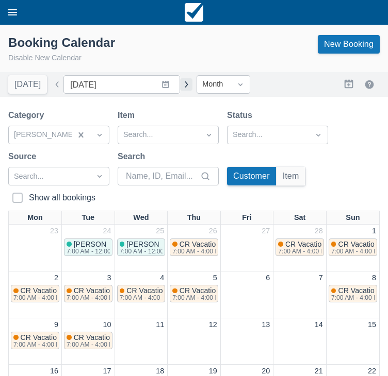
click at [181, 88] on button "button" at bounding box center [186, 84] width 12 height 12
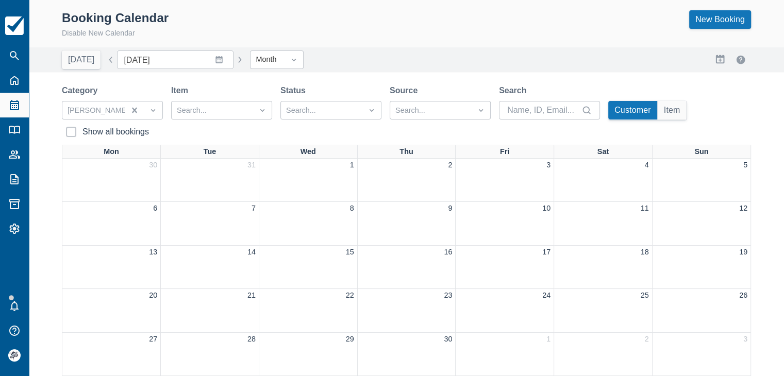
click at [83, 59] on button "Today" at bounding box center [81, 60] width 39 height 19
type input "September 2025"
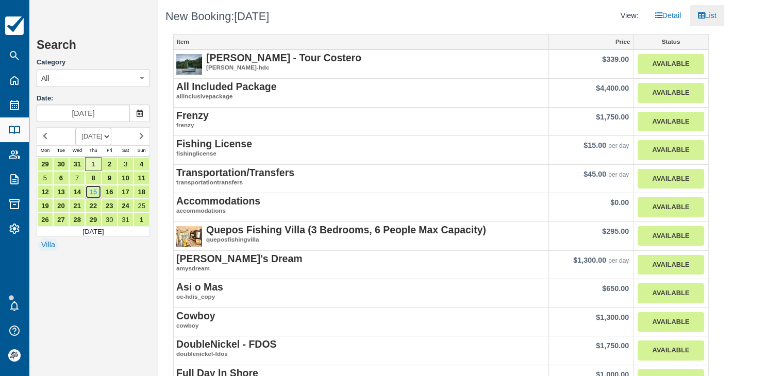
click at [95, 189] on link "15" at bounding box center [93, 192] width 16 height 14
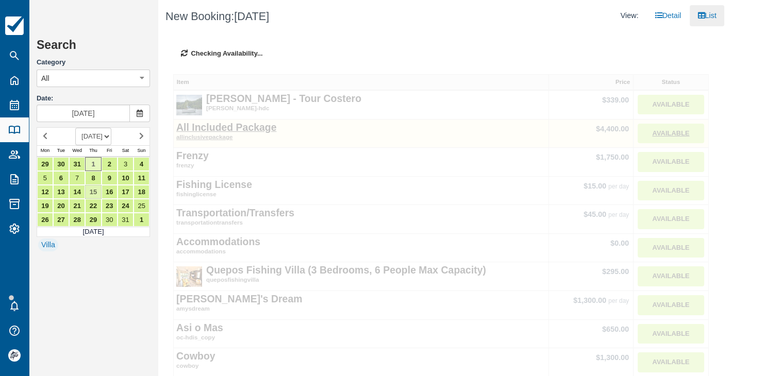
type input "Jan 15 2026"
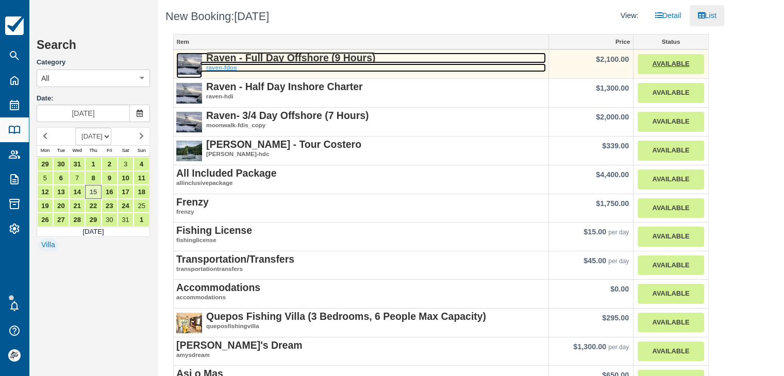
click at [291, 59] on strong "Raven - Full Day Offshore (9 Hours)" at bounding box center [290, 57] width 169 height 11
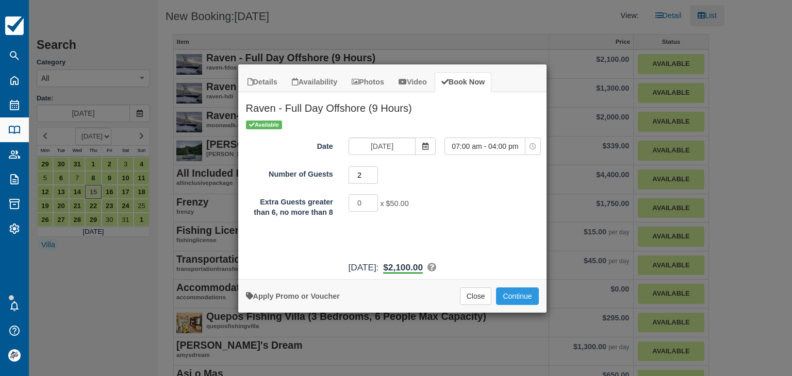
click at [374, 173] on input "2" at bounding box center [364, 176] width 30 height 18
click at [374, 173] on input "3" at bounding box center [364, 176] width 30 height 18
type input "4"
click at [374, 173] on input "4" at bounding box center [364, 176] width 30 height 18
click at [511, 292] on button "Continue" at bounding box center [517, 297] width 42 height 18
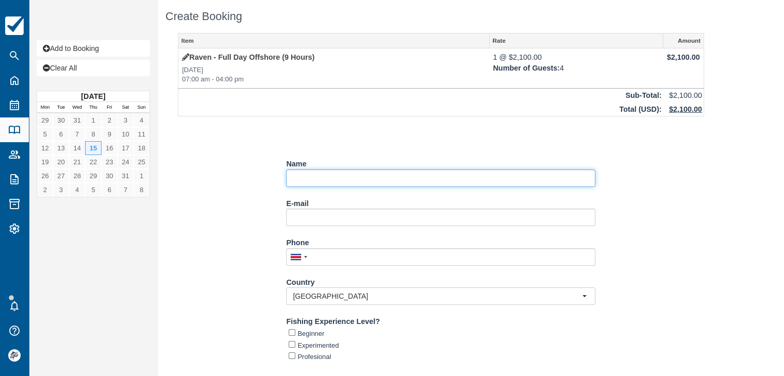
click at [307, 181] on input "Name" at bounding box center [440, 179] width 309 height 18
paste input "Genavieve Dennis"
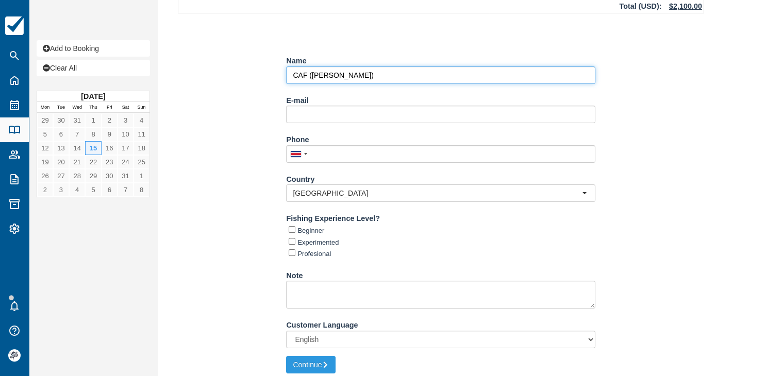
scroll to position [108, 0]
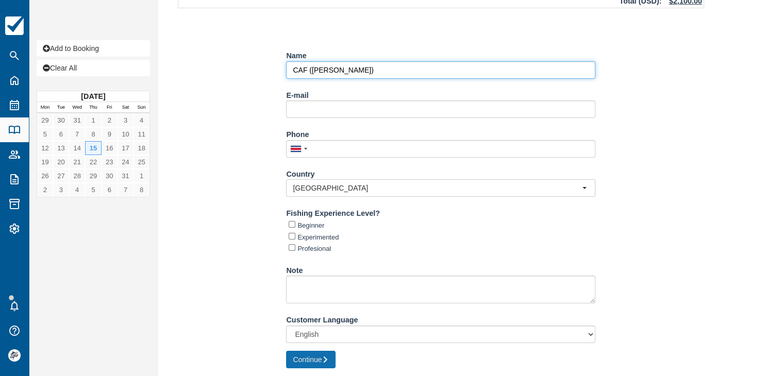
type input "CAF ([PERSON_NAME])"
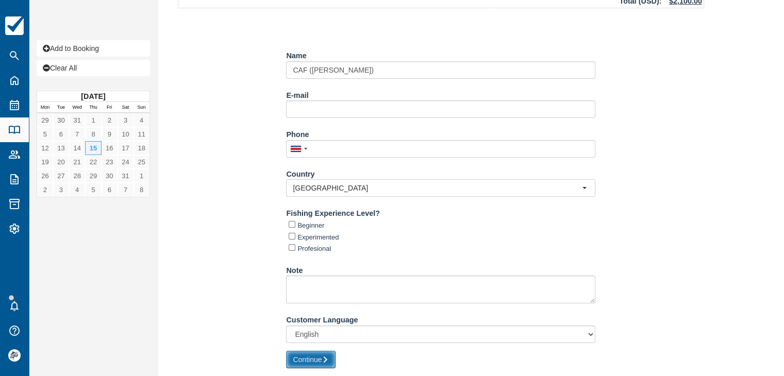
click at [323, 354] on button "Continue" at bounding box center [310, 360] width 49 height 18
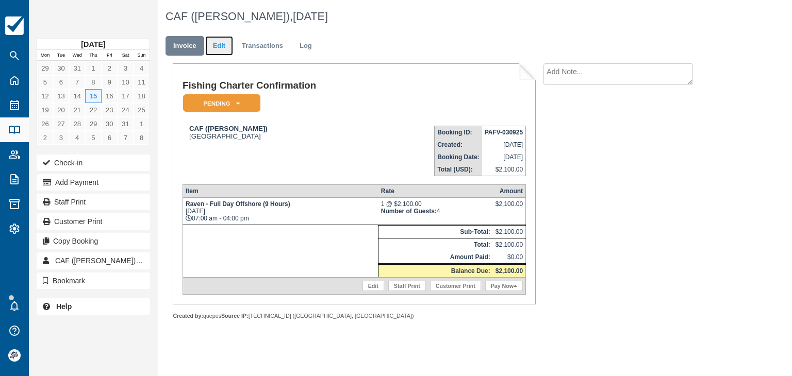
click at [219, 47] on link "Edit" at bounding box center [219, 46] width 28 height 20
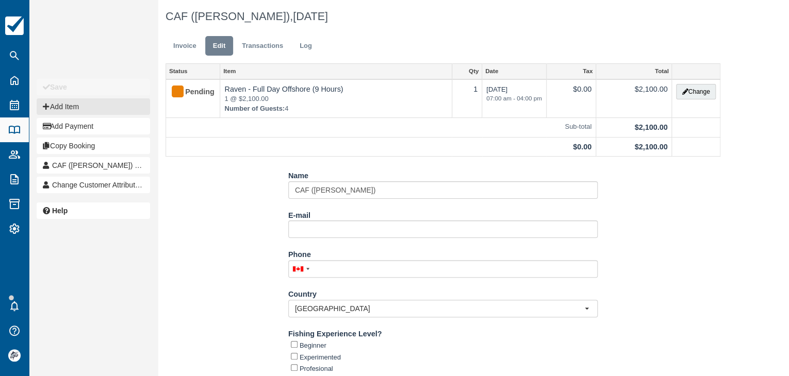
click at [72, 108] on button "Add Item" at bounding box center [93, 106] width 113 height 16
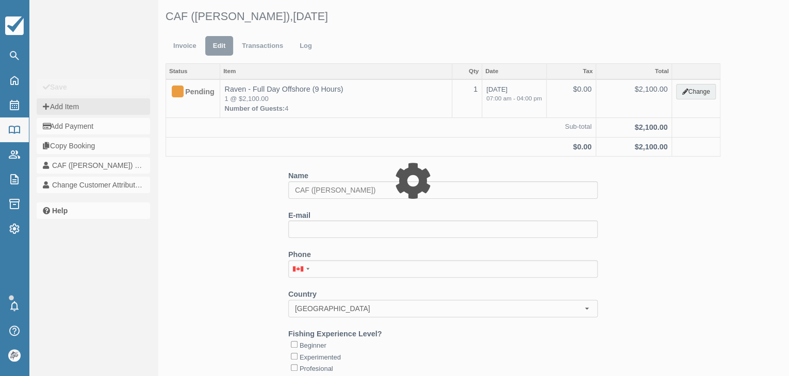
type input "0.00"
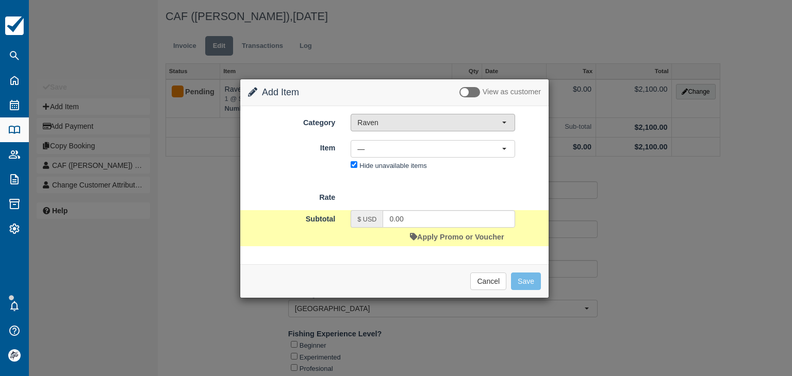
click at [377, 125] on span "Raven" at bounding box center [429, 123] width 144 height 10
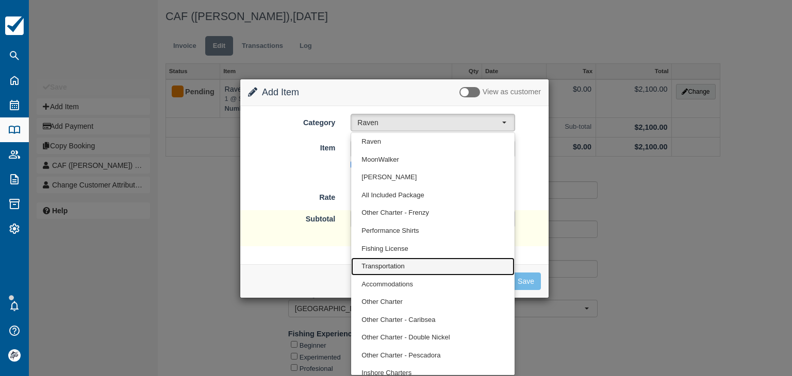
click at [386, 266] on span "Transportation" at bounding box center [382, 267] width 43 height 10
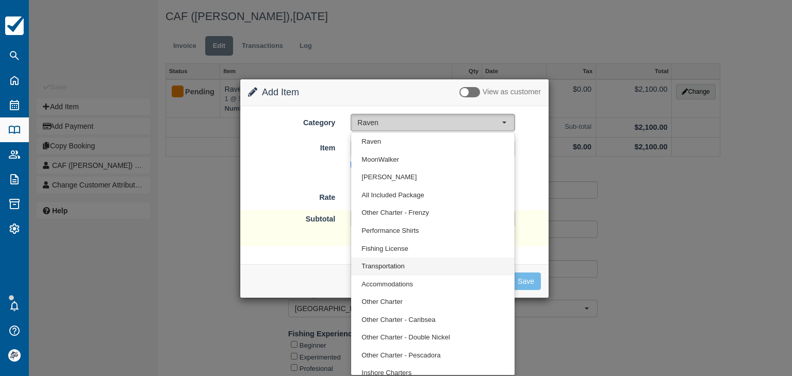
select select "10"
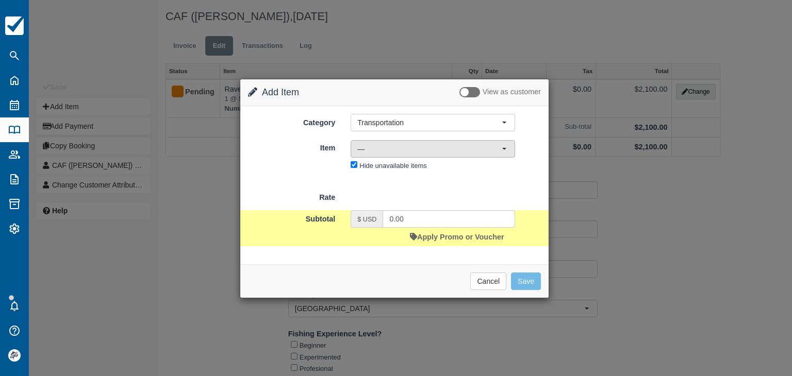
click at [376, 150] on span "—" at bounding box center [429, 149] width 144 height 10
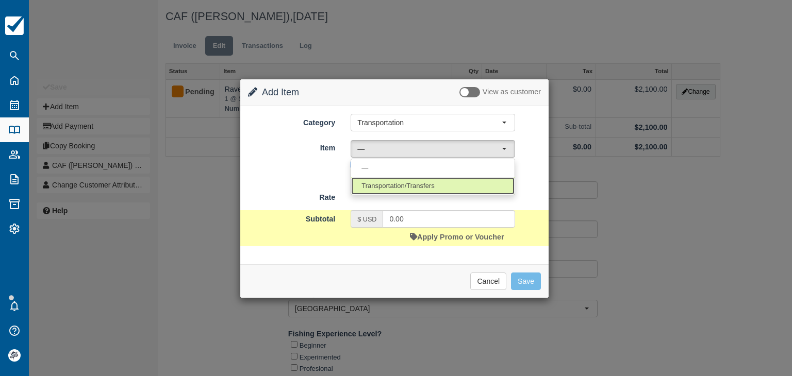
click at [386, 185] on span "Transportation/Transfers" at bounding box center [397, 186] width 73 height 10
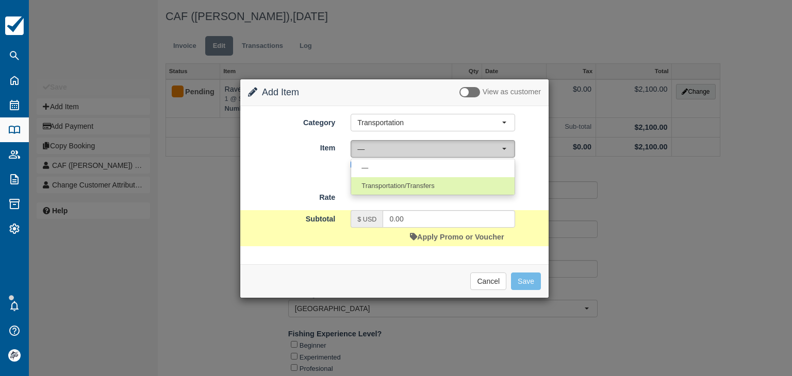
select select "17"
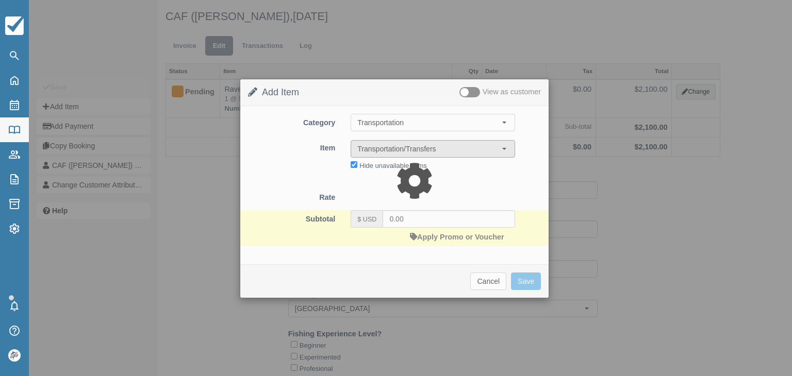
type input "45.00"
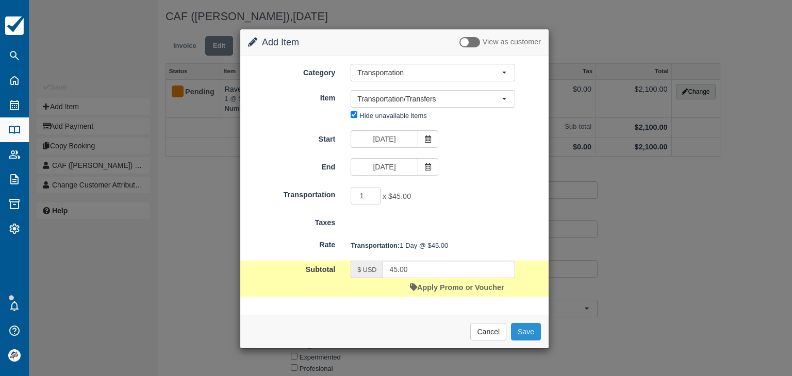
click at [527, 330] on button "Save" at bounding box center [526, 332] width 30 height 18
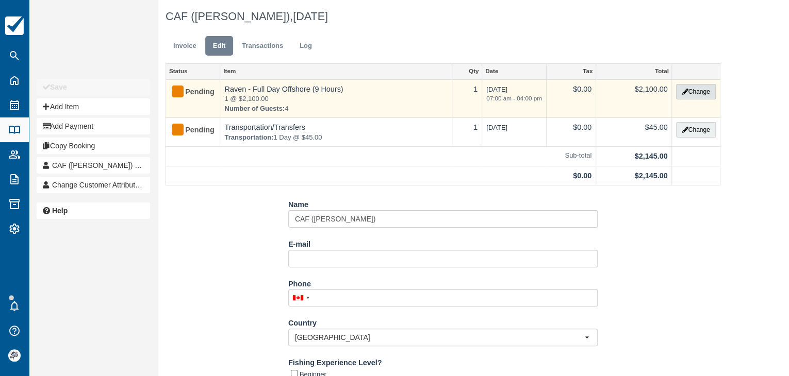
click at [697, 95] on button "Change" at bounding box center [695, 91] width 39 height 15
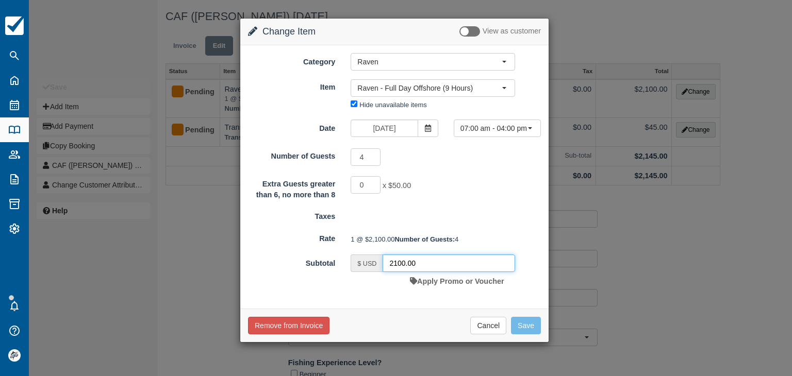
click at [426, 272] on input "2100.00" at bounding box center [449, 264] width 132 height 18
type input "1800"
click at [516, 335] on button "Save" at bounding box center [526, 326] width 30 height 18
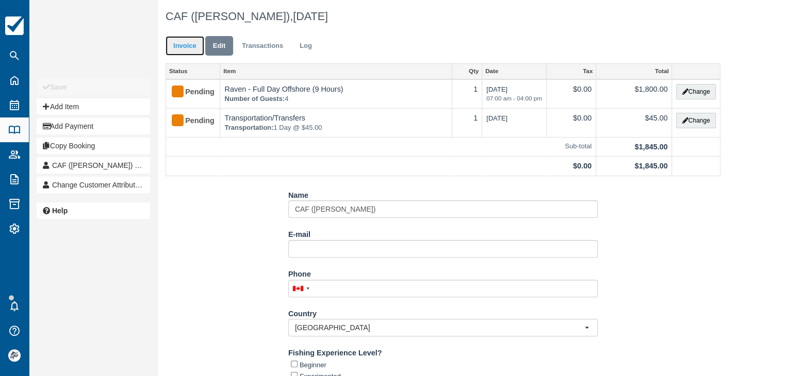
click at [187, 48] on link "Invoice" at bounding box center [184, 46] width 39 height 20
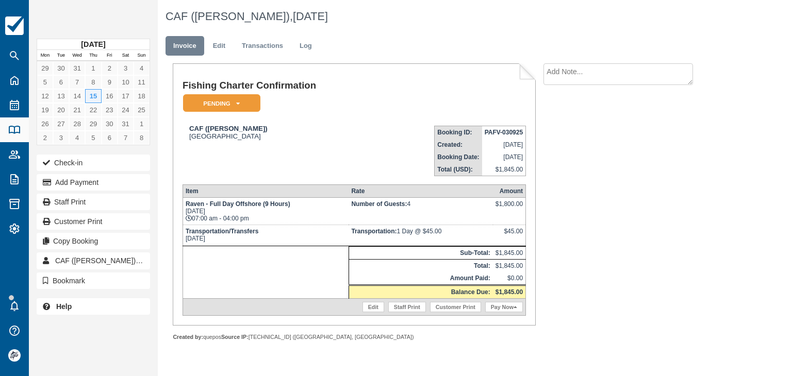
click at [581, 68] on textarea at bounding box center [618, 74] width 150 height 22
paste textarea "(Tulemar)"
type textarea "PU/DO: Tulemar 6:45 AM"
click at [600, 131] on input "Show on invoice" at bounding box center [600, 131] width 7 height 7
checkbox input "true"
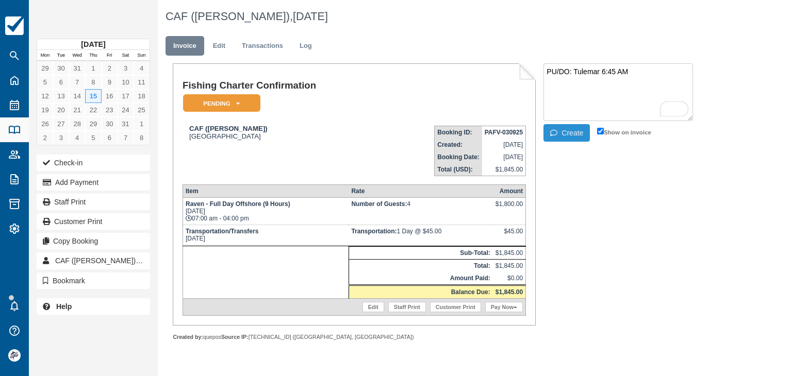
click at [573, 137] on button "Create" at bounding box center [566, 133] width 46 height 18
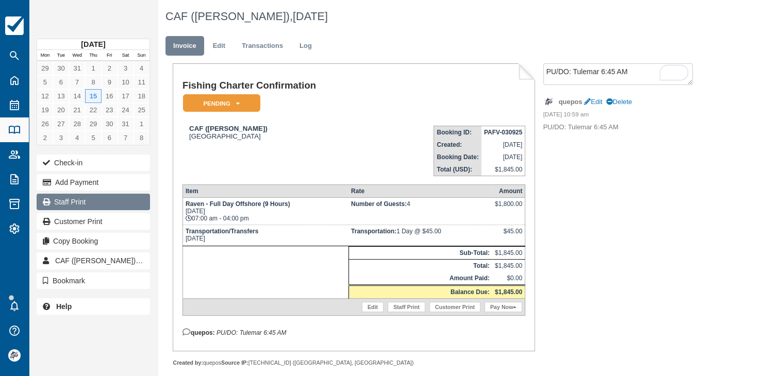
click at [71, 201] on link "Staff Print" at bounding box center [93, 202] width 113 height 16
